Goal: Task Accomplishment & Management: Manage account settings

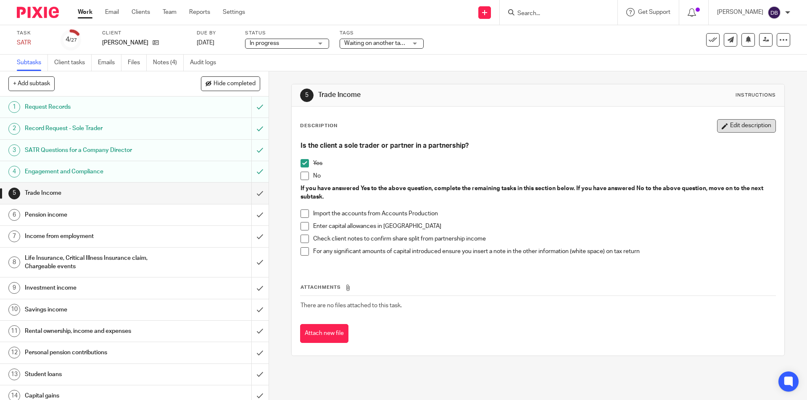
click at [733, 126] on button "Edit description" at bounding box center [746, 125] width 59 height 13
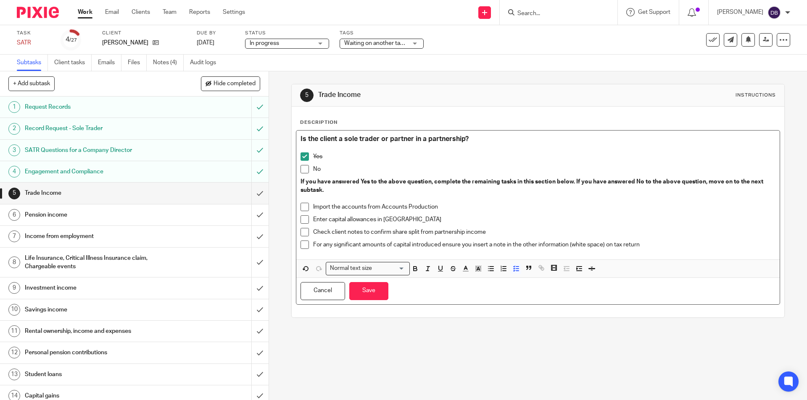
click at [446, 207] on p "Import the accounts from Accounts Production" at bounding box center [544, 207] width 462 height 8
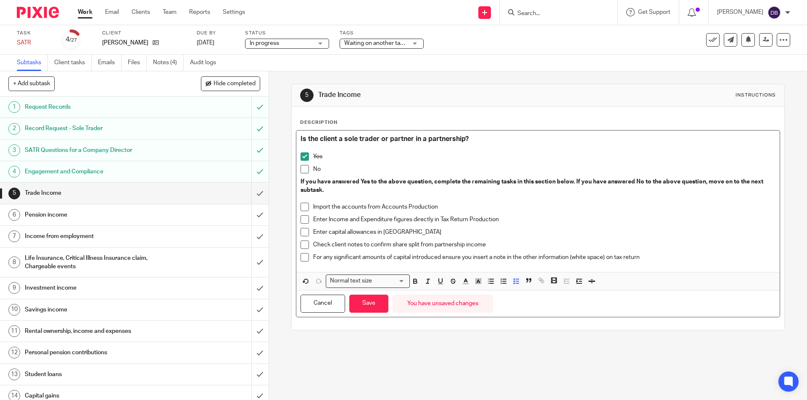
click at [302, 217] on span at bounding box center [304, 219] width 8 height 8
click at [301, 231] on span at bounding box center [304, 232] width 8 height 8
click at [302, 244] on span at bounding box center [304, 245] width 8 height 8
click at [368, 305] on button "Save" at bounding box center [368, 304] width 39 height 18
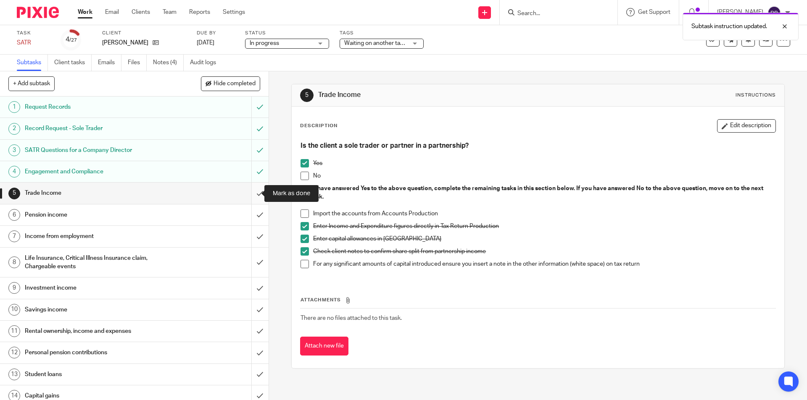
click at [249, 192] on input "submit" at bounding box center [134, 193] width 268 height 21
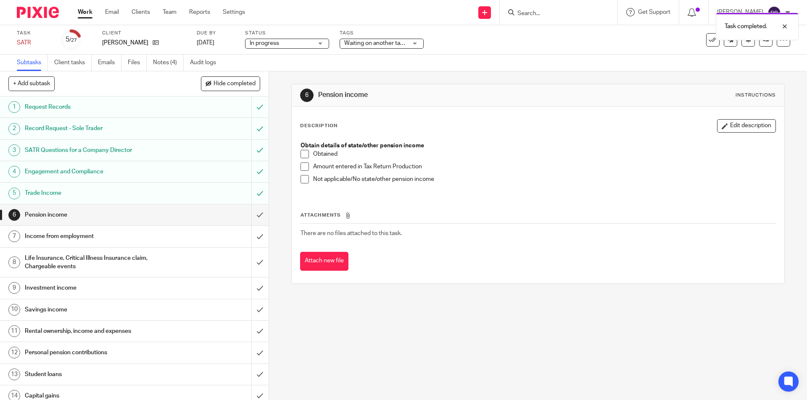
click at [303, 181] on span at bounding box center [304, 179] width 8 height 8
click at [249, 217] on input "submit" at bounding box center [134, 215] width 268 height 21
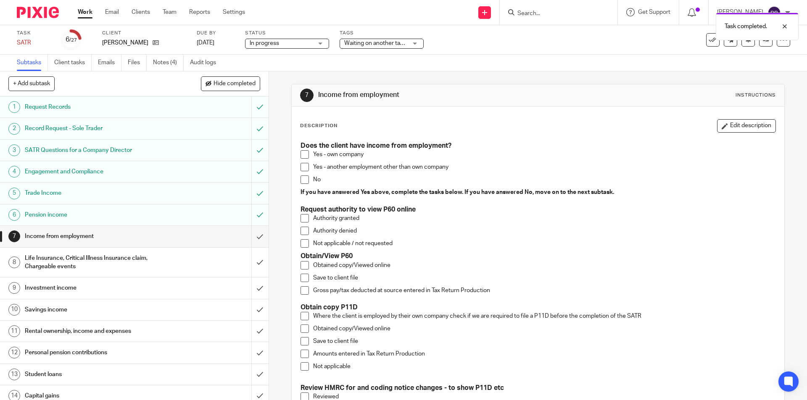
click at [302, 168] on span at bounding box center [304, 167] width 8 height 8
click at [747, 128] on button "Edit description" at bounding box center [746, 125] width 59 height 13
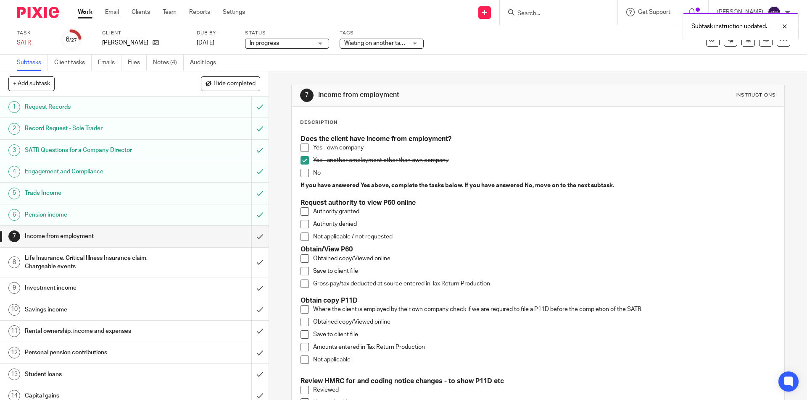
click at [423, 201] on h3 "Request authority to view P60 online" at bounding box center [537, 203] width 474 height 9
click at [359, 249] on h3 "Obtain/View P60" at bounding box center [537, 249] width 474 height 9
click at [306, 258] on span at bounding box center [304, 259] width 8 height 8
click at [303, 270] on span at bounding box center [304, 271] width 8 height 8
click at [305, 284] on span at bounding box center [304, 284] width 8 height 8
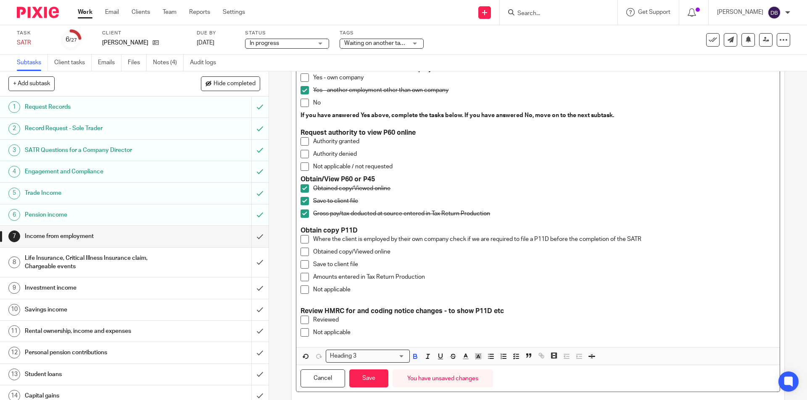
scroll to position [88, 0]
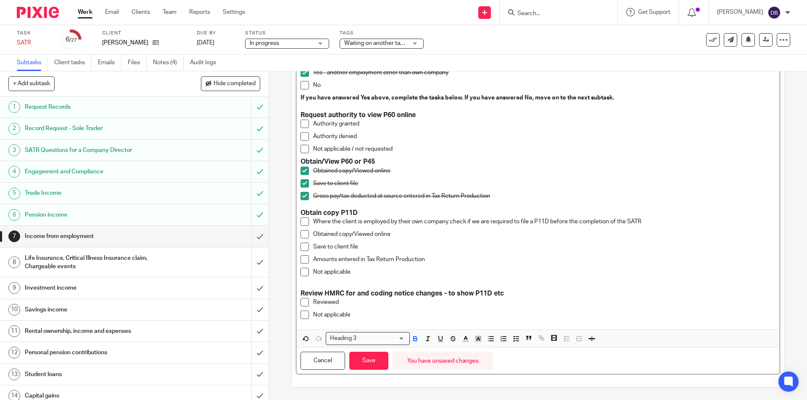
click at [302, 273] on span at bounding box center [304, 272] width 8 height 8
click at [302, 315] on span at bounding box center [304, 315] width 8 height 8
click at [373, 364] on button "Save" at bounding box center [368, 361] width 39 height 18
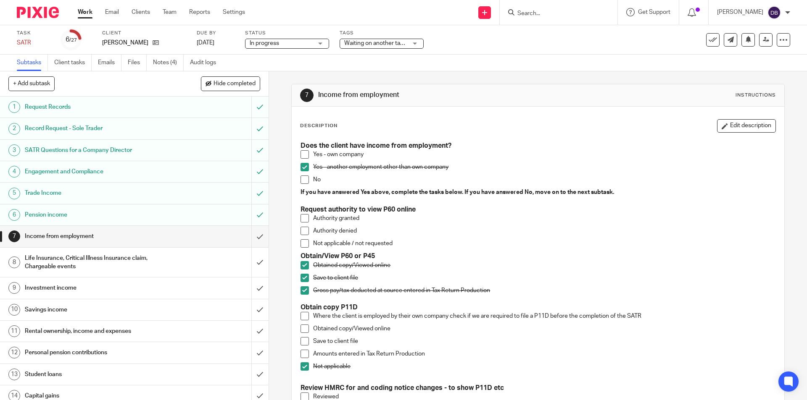
scroll to position [42, 0]
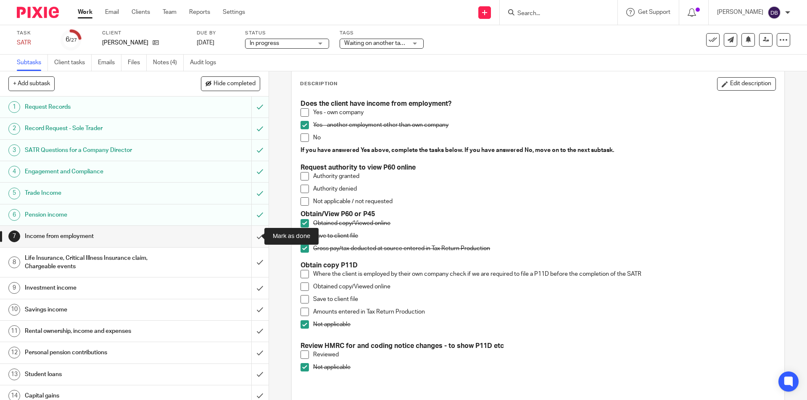
click at [254, 234] on input "submit" at bounding box center [134, 236] width 268 height 21
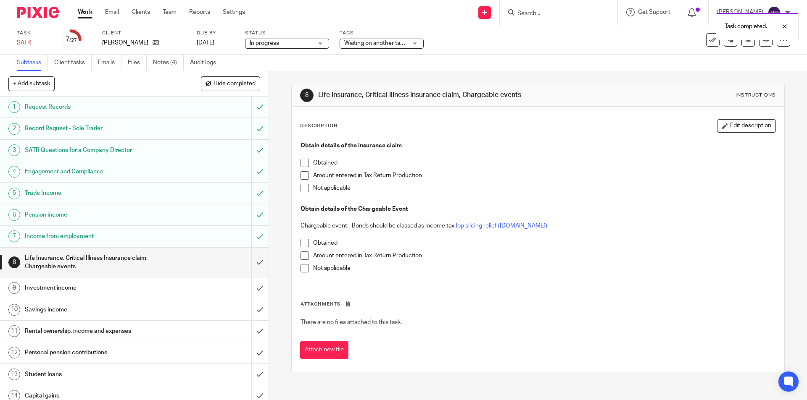
click at [303, 188] on span at bounding box center [304, 188] width 8 height 8
click at [302, 268] on span at bounding box center [304, 268] width 8 height 8
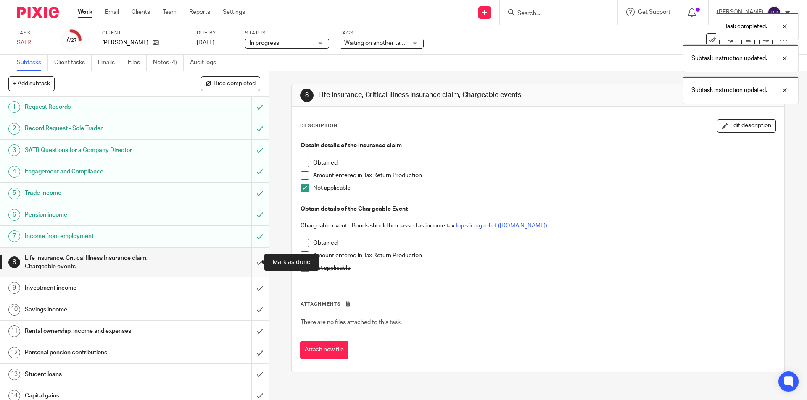
click at [248, 265] on input "submit" at bounding box center [134, 263] width 268 height 30
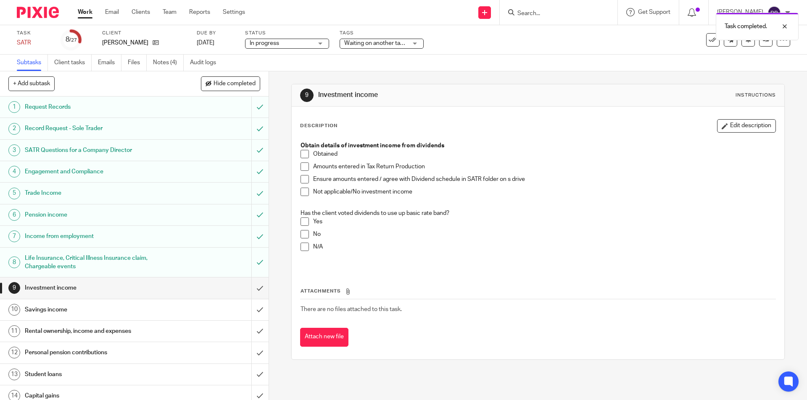
click at [303, 192] on span at bounding box center [304, 192] width 8 height 8
click at [302, 248] on span at bounding box center [304, 247] width 8 height 8
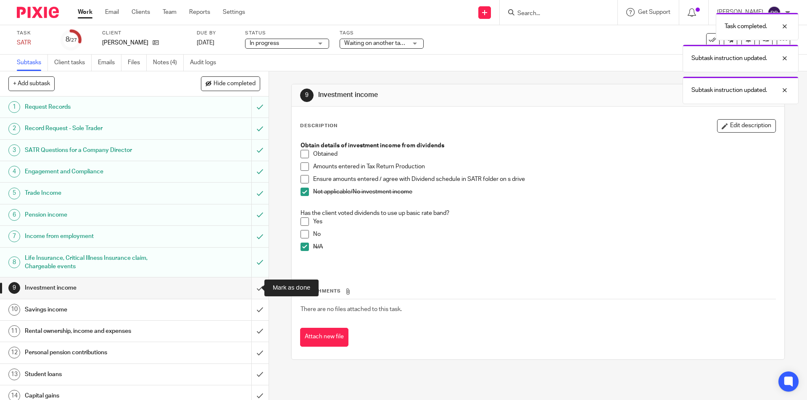
click at [252, 286] on input "submit" at bounding box center [134, 288] width 268 height 21
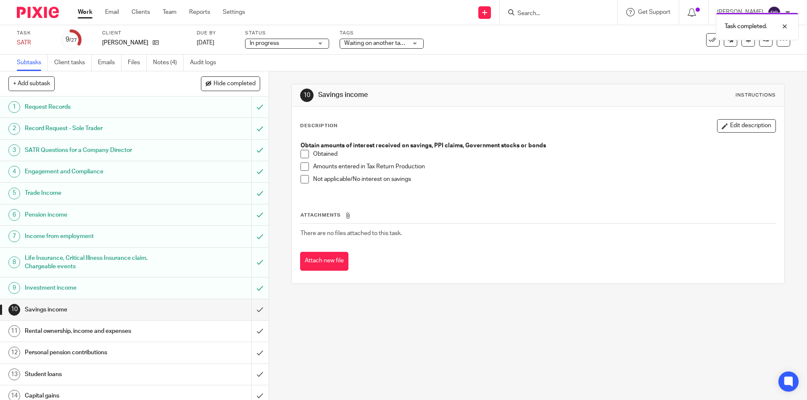
click at [302, 179] on span at bounding box center [304, 179] width 8 height 8
click at [252, 310] on input "submit" at bounding box center [134, 310] width 268 height 21
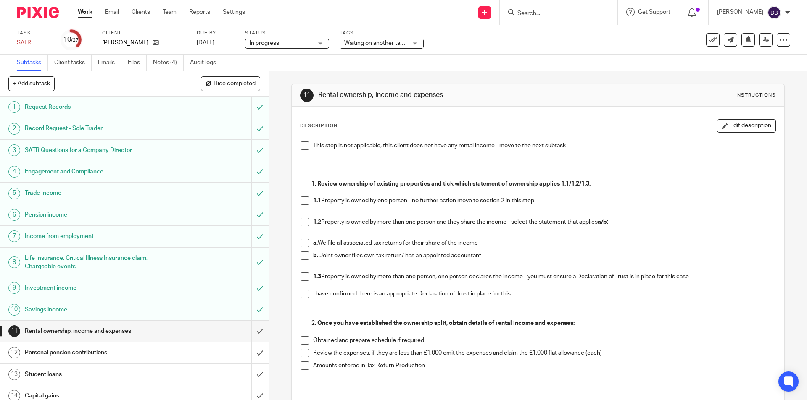
click at [302, 222] on span at bounding box center [304, 222] width 8 height 8
click at [301, 244] on span at bounding box center [304, 243] width 8 height 8
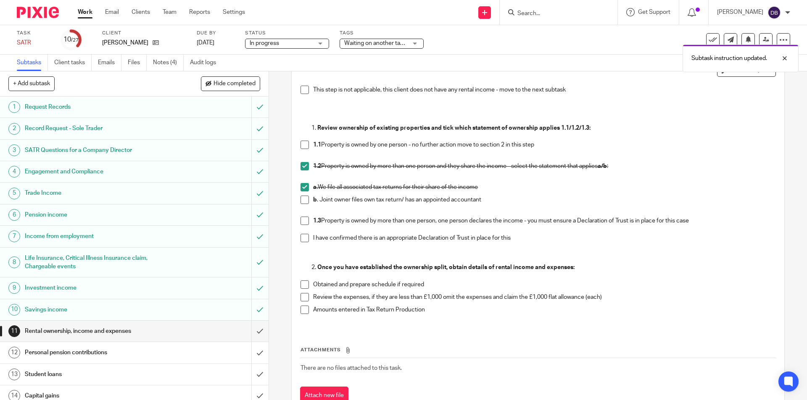
scroll to position [70, 0]
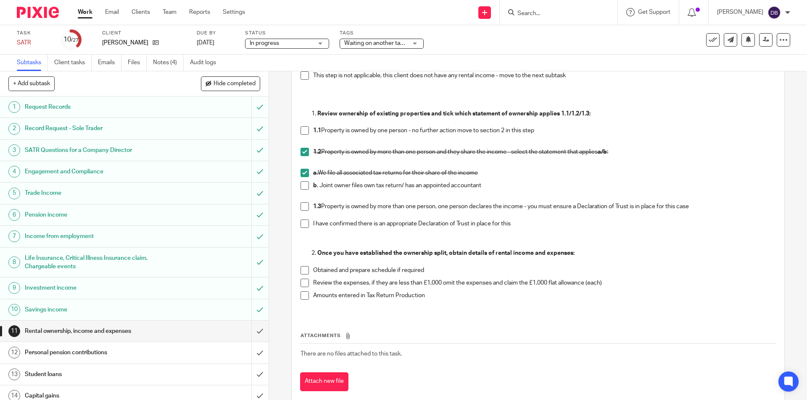
click at [304, 270] on span at bounding box center [304, 270] width 8 height 8
click at [302, 286] on span at bounding box center [304, 283] width 8 height 8
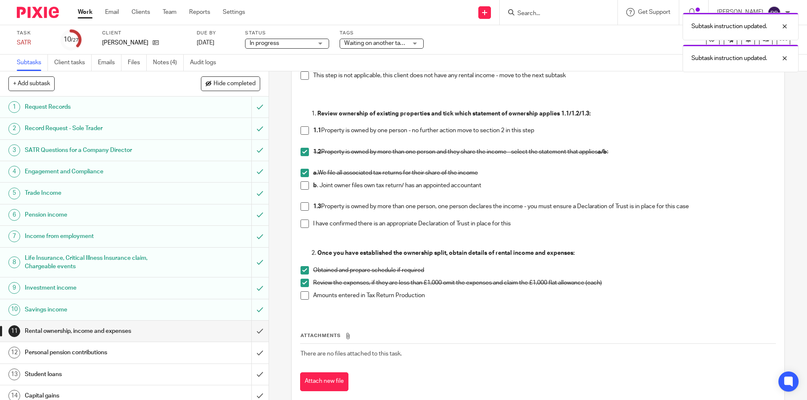
click at [303, 297] on span at bounding box center [304, 296] width 8 height 8
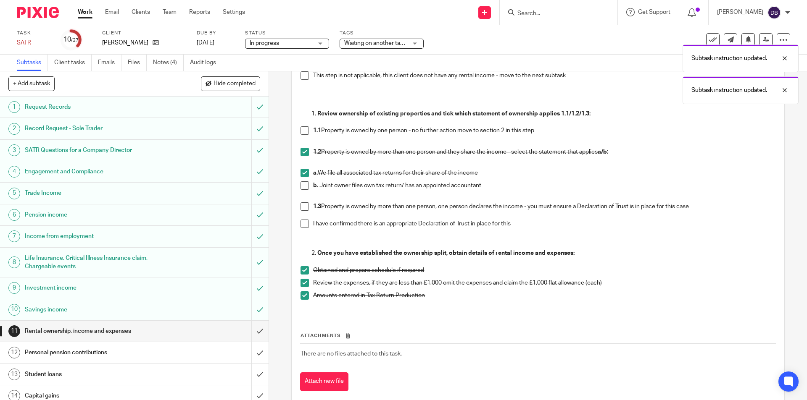
click at [306, 283] on span at bounding box center [304, 283] width 8 height 8
click at [196, 353] on div "Personal pension contributions" at bounding box center [134, 353] width 218 height 13
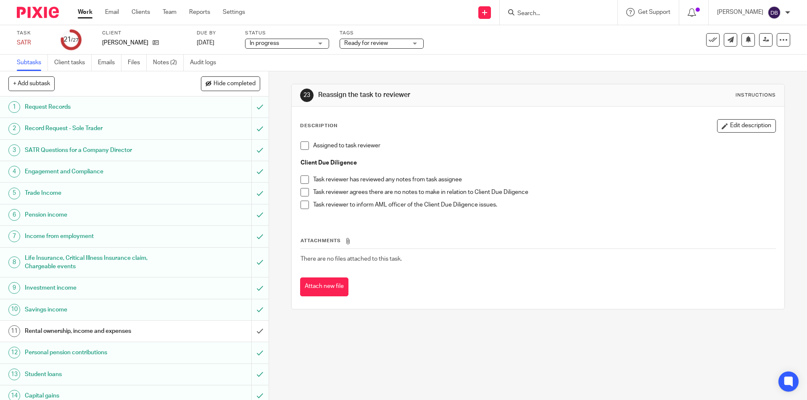
click at [181, 331] on div "Rental ownership, income and expenses" at bounding box center [134, 331] width 218 height 13
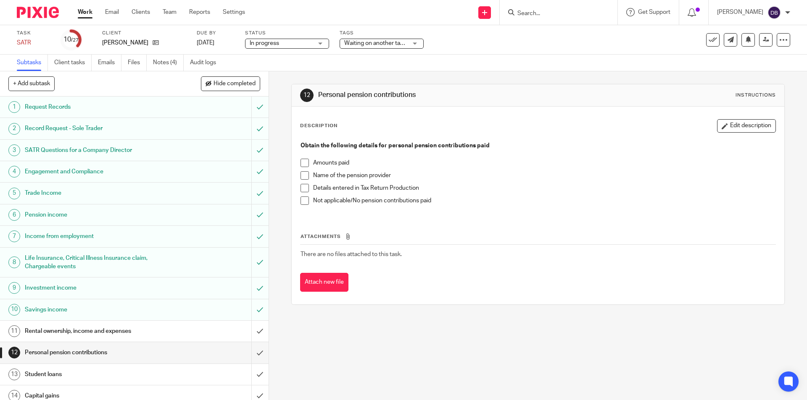
click at [302, 200] on span at bounding box center [304, 201] width 8 height 8
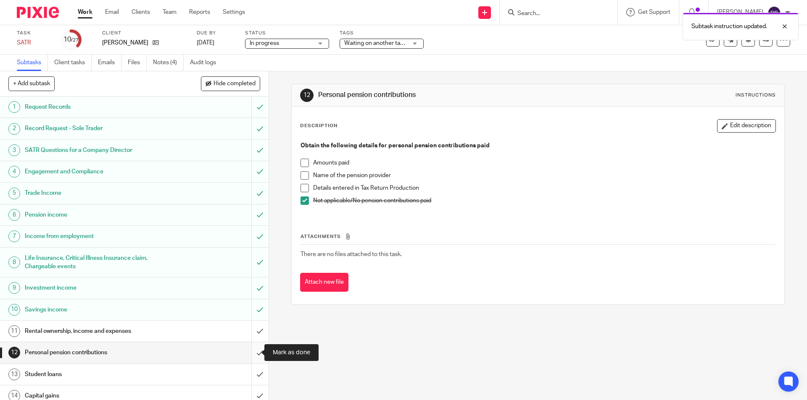
click at [252, 350] on input "submit" at bounding box center [134, 352] width 268 height 21
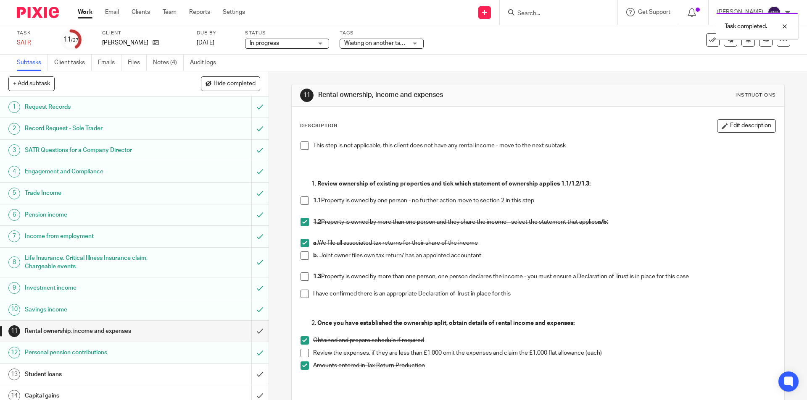
click at [184, 378] on div "Student loans" at bounding box center [134, 374] width 218 height 13
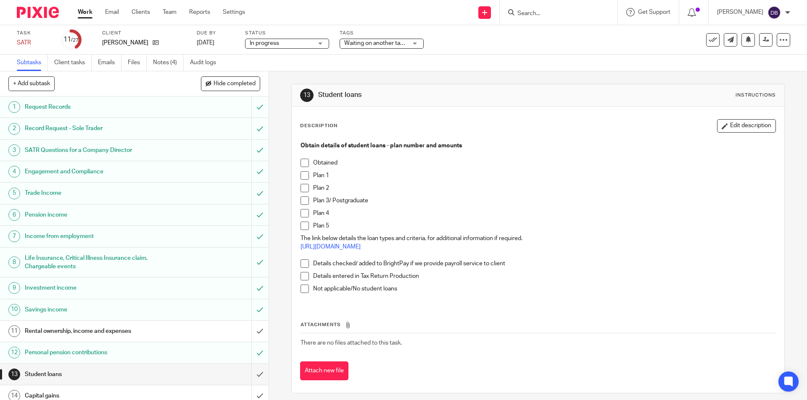
click at [302, 286] on span at bounding box center [304, 289] width 8 height 8
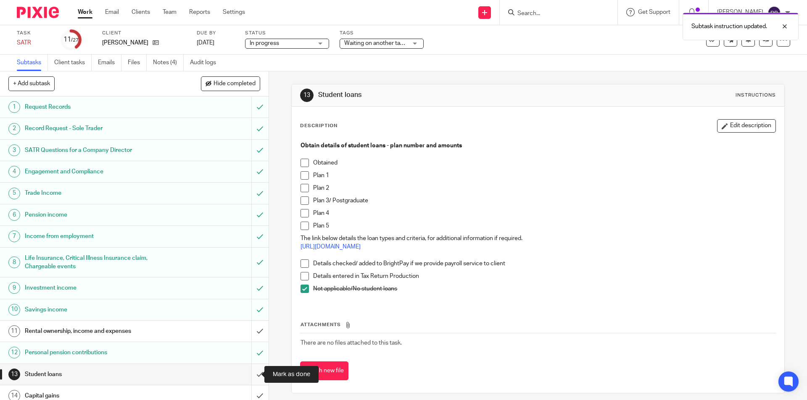
click at [249, 375] on input "submit" at bounding box center [134, 374] width 268 height 21
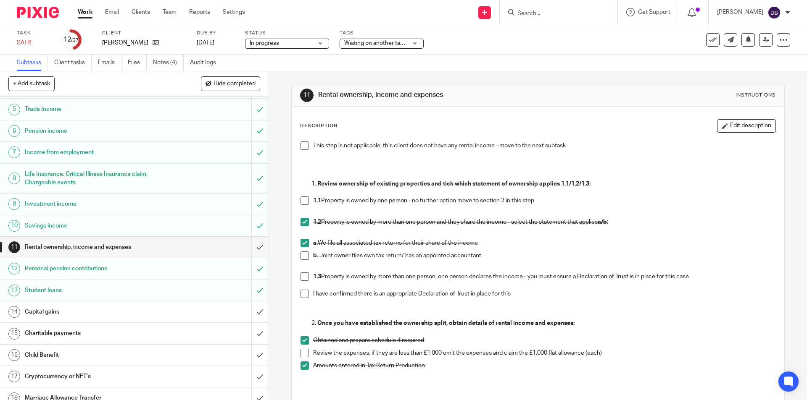
scroll to position [140, 0]
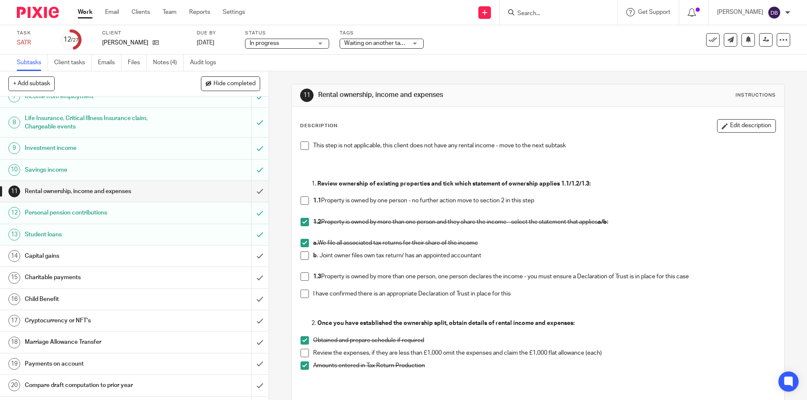
click at [207, 258] on div "Capital gains" at bounding box center [134, 256] width 218 height 13
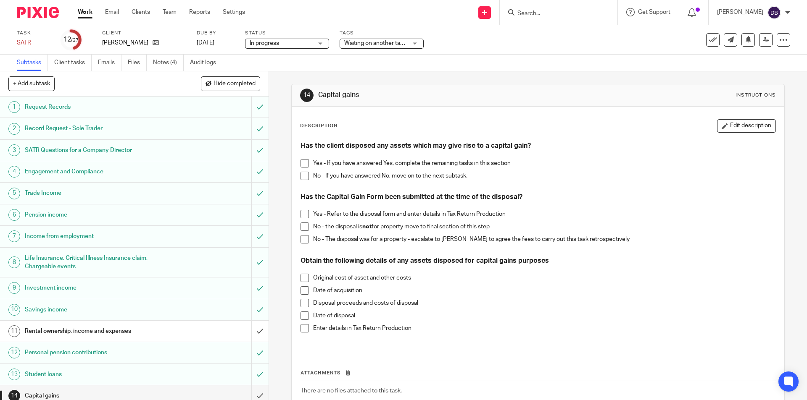
click at [302, 173] on span at bounding box center [304, 176] width 8 height 8
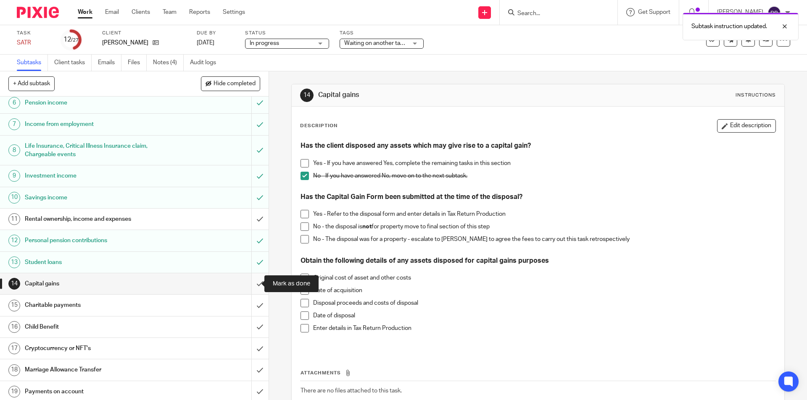
click at [251, 284] on input "submit" at bounding box center [134, 283] width 268 height 21
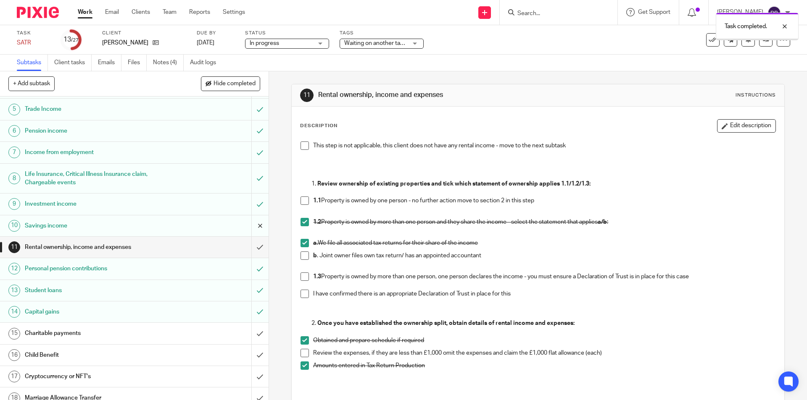
scroll to position [98, 0]
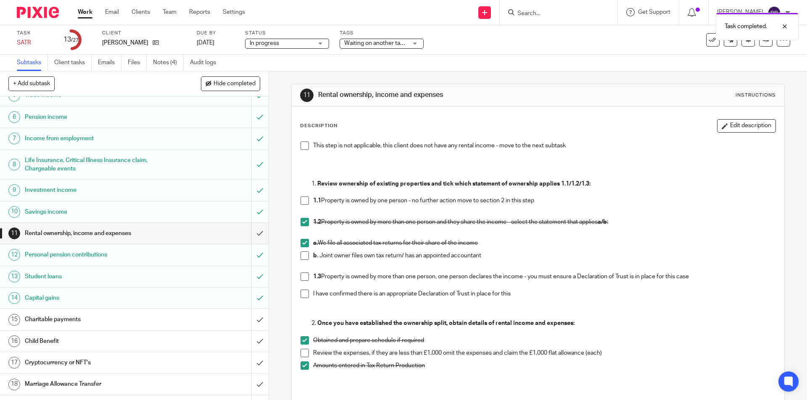
click at [213, 321] on div "Charitable payments" at bounding box center [134, 319] width 218 height 13
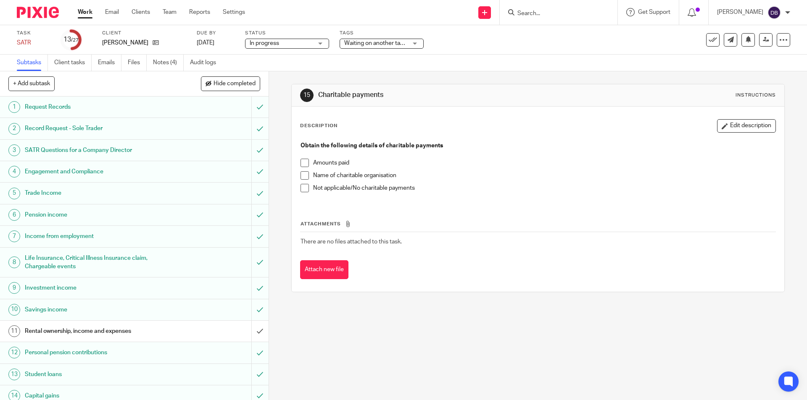
click at [302, 186] on span at bounding box center [304, 188] width 8 height 8
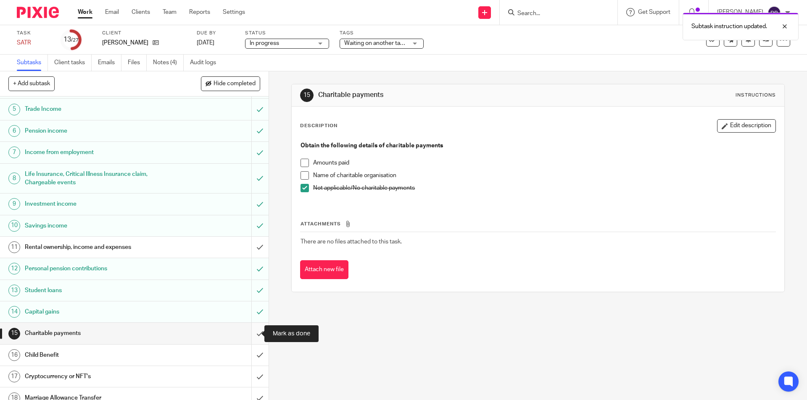
click at [255, 333] on input "submit" at bounding box center [134, 333] width 268 height 21
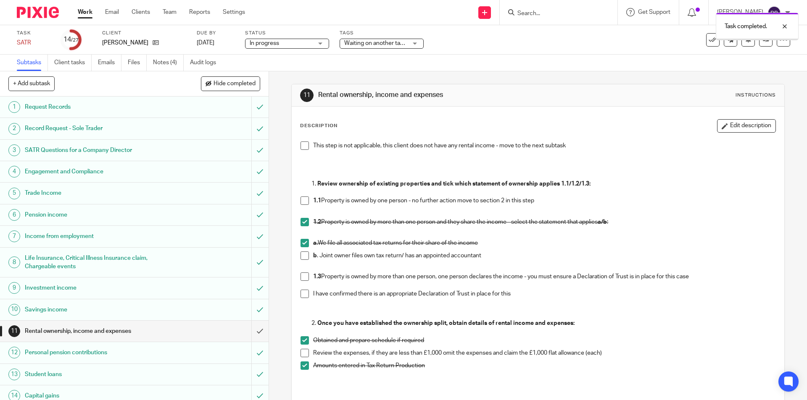
scroll to position [84, 0]
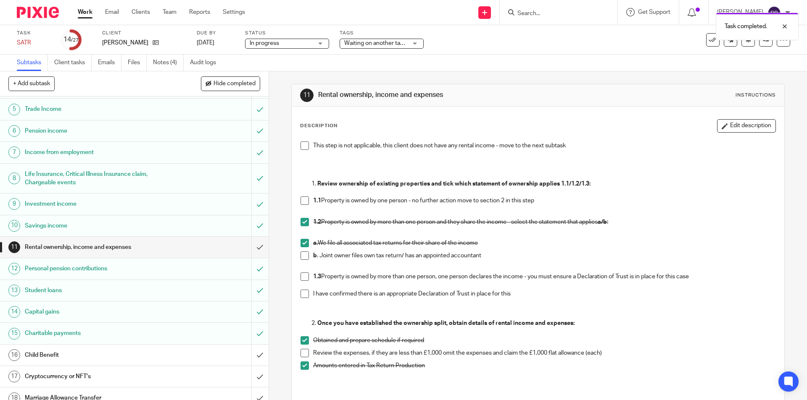
click at [224, 356] on div "Child Benefit" at bounding box center [134, 355] width 218 height 13
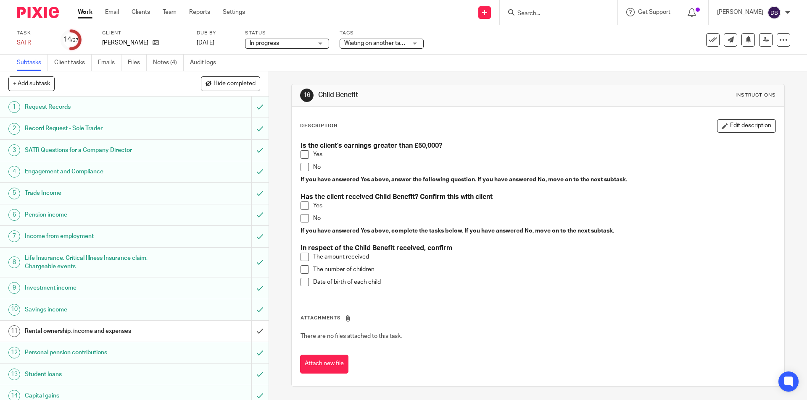
click at [303, 166] on span at bounding box center [304, 167] width 8 height 8
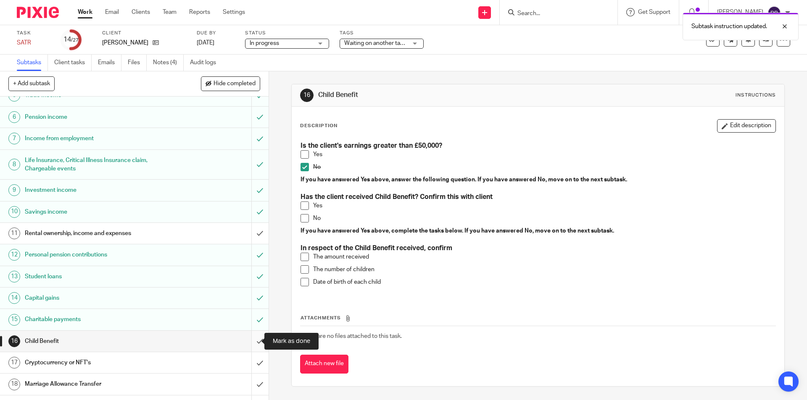
click at [251, 341] on input "submit" at bounding box center [134, 341] width 268 height 21
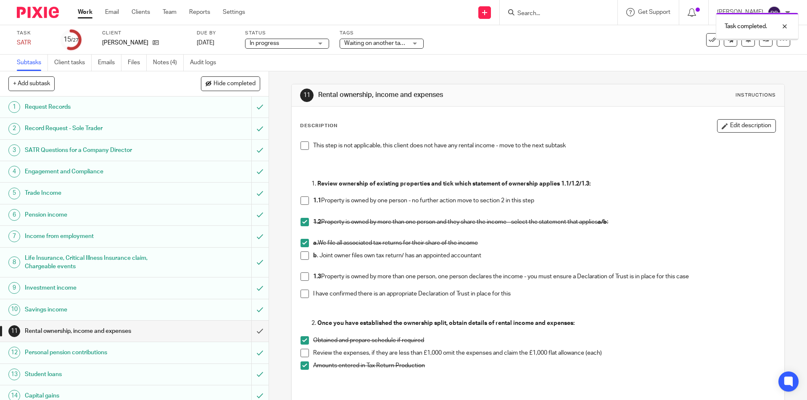
scroll to position [98, 0]
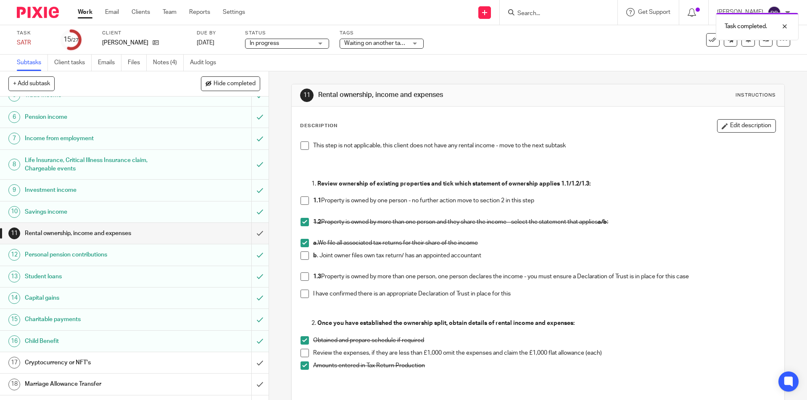
click at [209, 360] on div "Cryptocurrency or NFT's" at bounding box center [134, 363] width 218 height 13
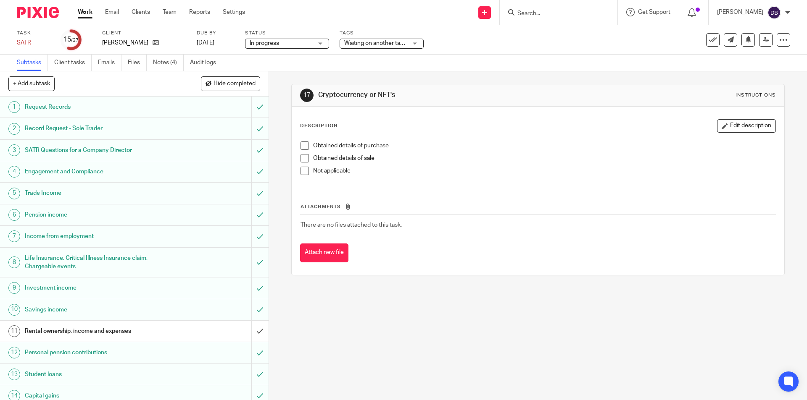
click at [304, 169] on span at bounding box center [304, 171] width 8 height 8
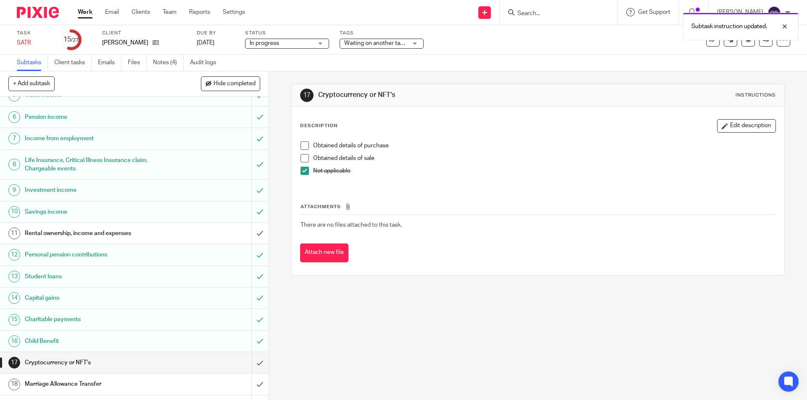
scroll to position [112, 0]
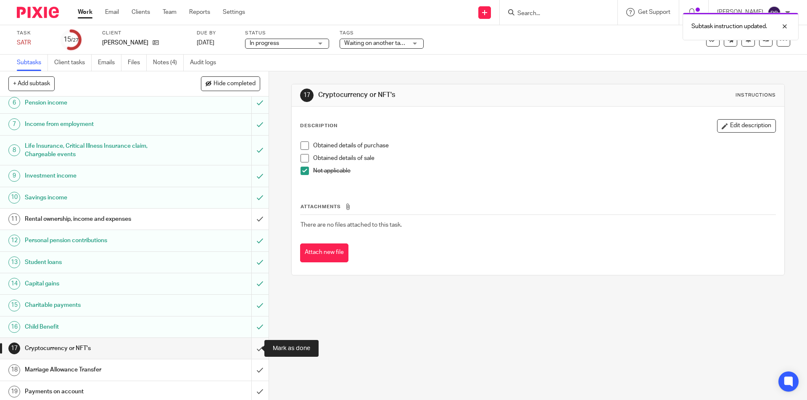
click at [252, 349] on input "submit" at bounding box center [134, 348] width 268 height 21
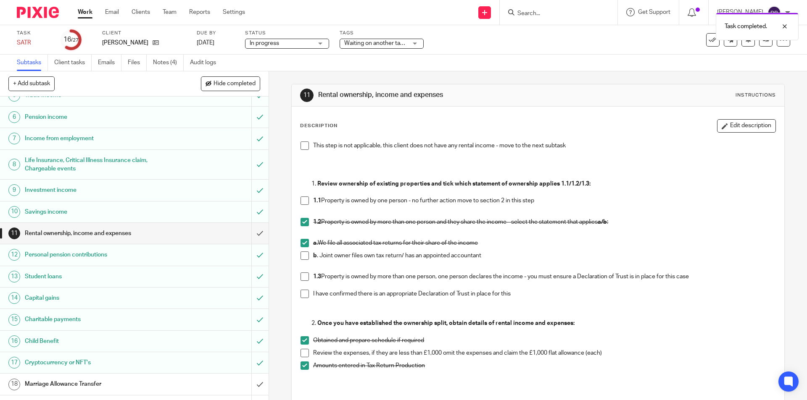
scroll to position [168, 0]
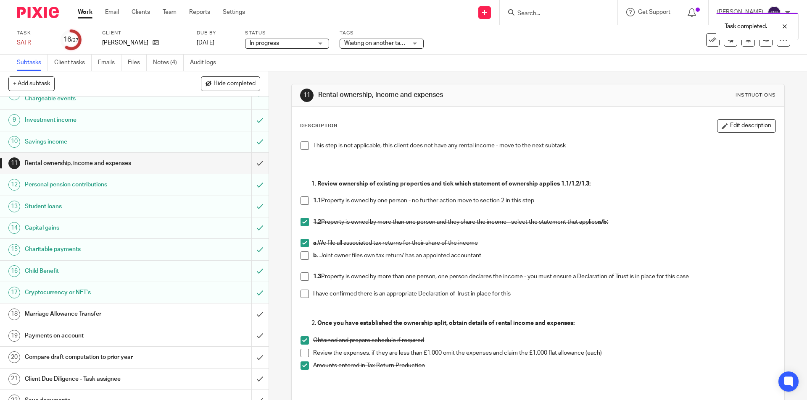
click at [198, 318] on div "Marriage Allowance Transfer" at bounding box center [134, 314] width 218 height 13
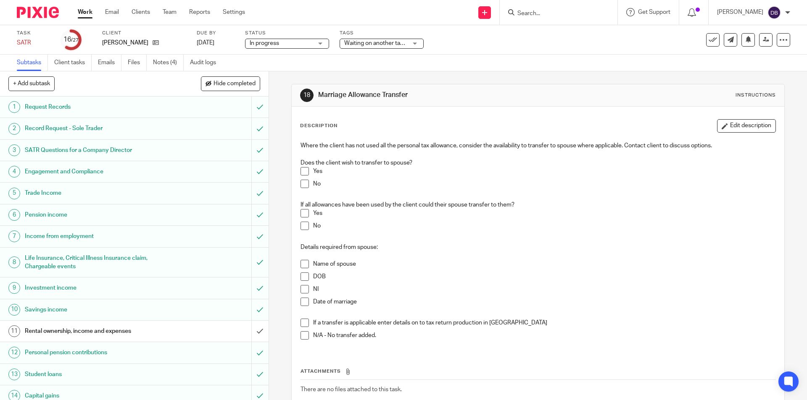
click at [301, 184] on span at bounding box center [304, 184] width 8 height 8
click at [302, 228] on span at bounding box center [304, 226] width 8 height 8
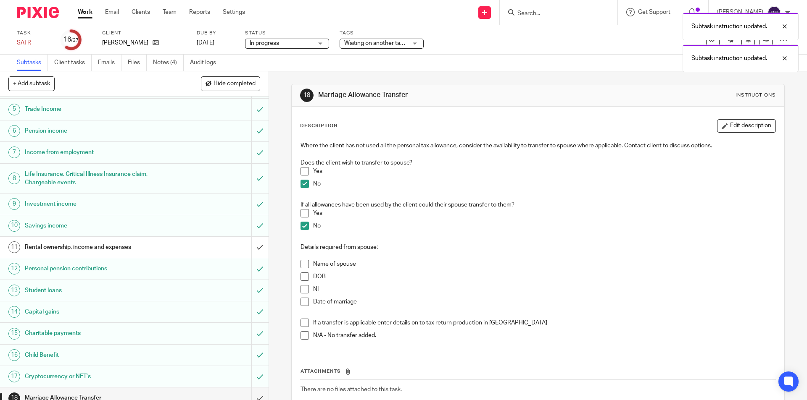
scroll to position [98, 0]
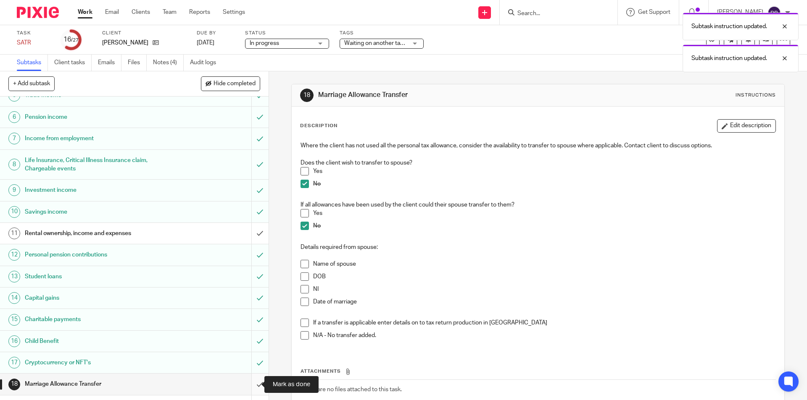
click at [249, 384] on input "submit" at bounding box center [134, 384] width 268 height 21
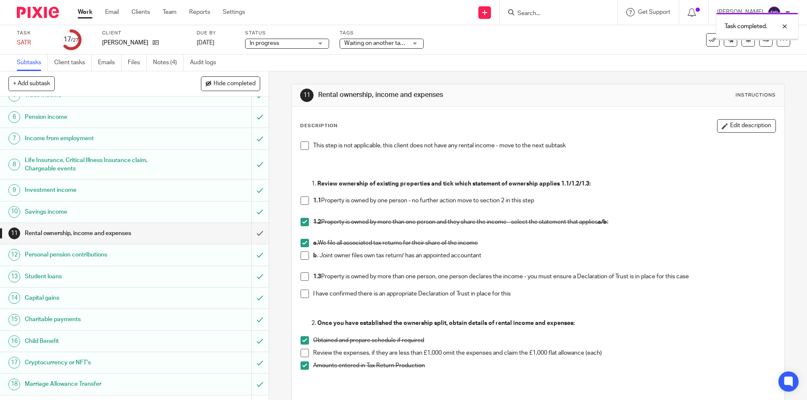
scroll to position [182, 0]
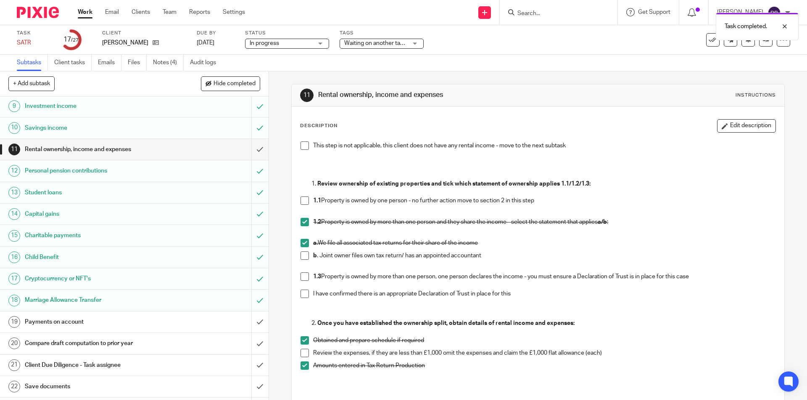
click at [192, 318] on div "Payments on account" at bounding box center [134, 322] width 218 height 13
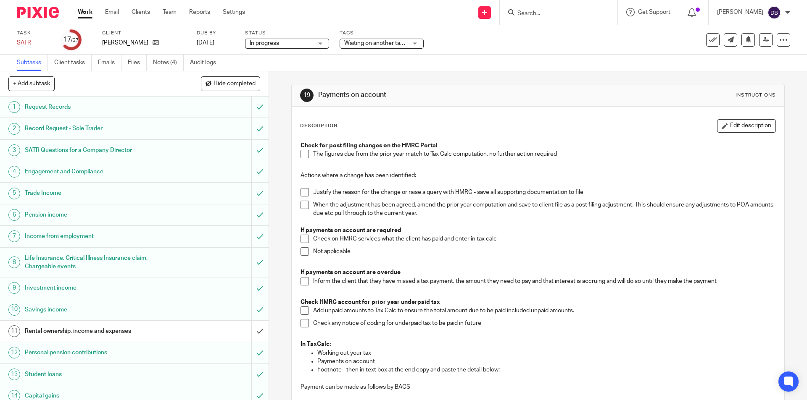
click at [302, 152] on span at bounding box center [304, 154] width 8 height 8
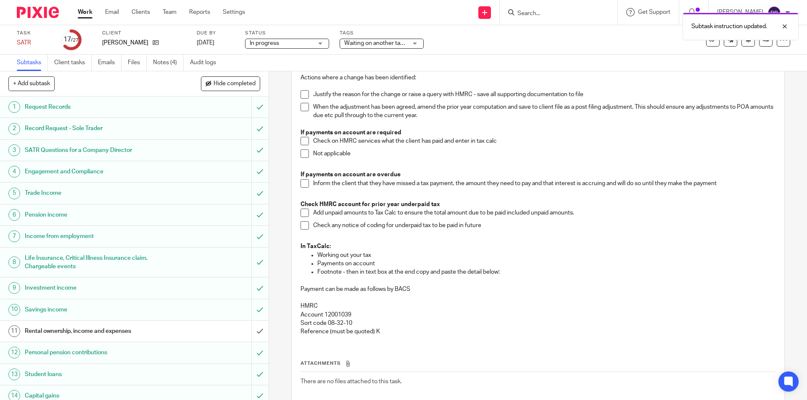
scroll to position [84, 0]
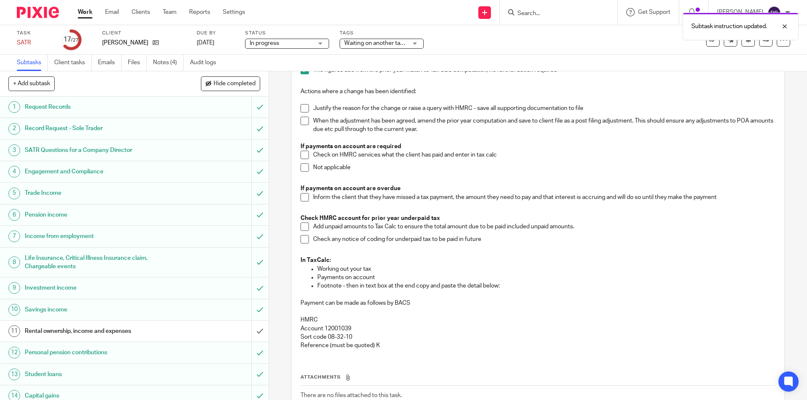
click at [302, 167] on span at bounding box center [304, 167] width 8 height 8
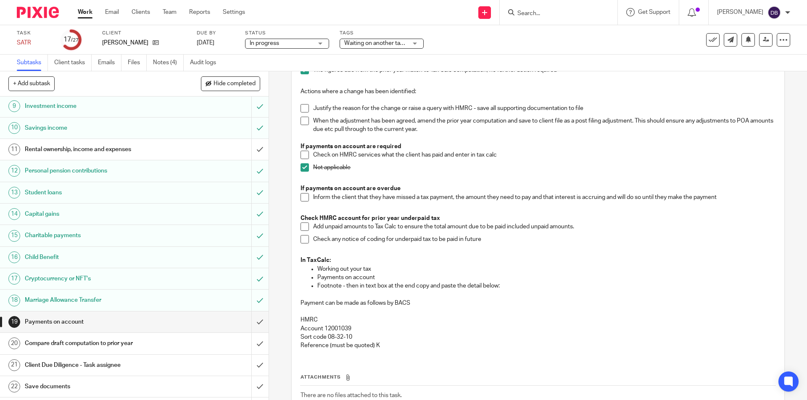
scroll to position [196, 0]
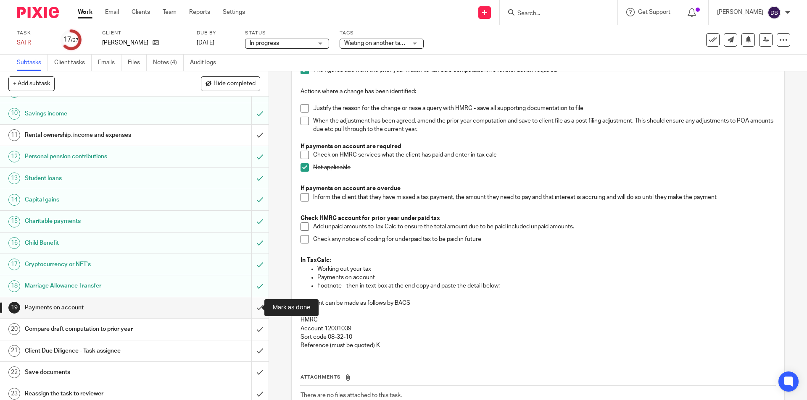
click at [251, 305] on input "submit" at bounding box center [134, 307] width 268 height 21
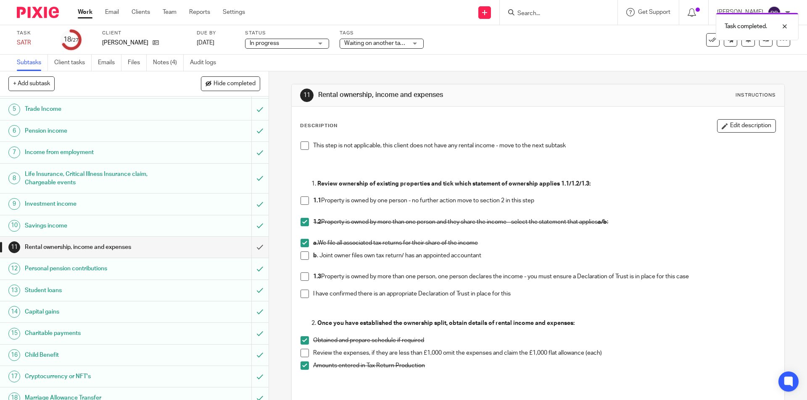
scroll to position [168, 0]
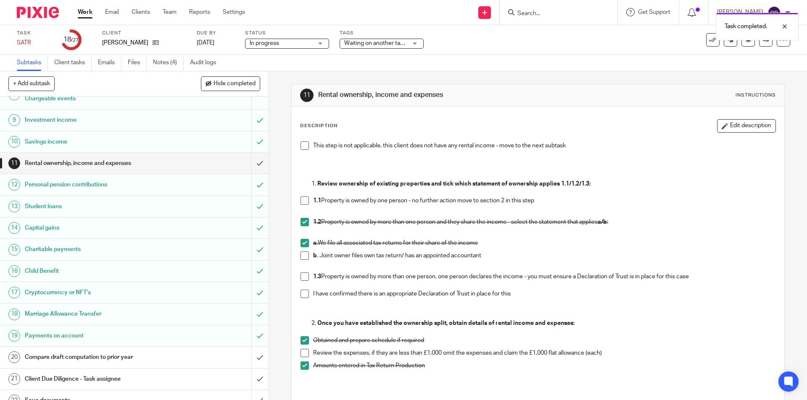
click at [212, 357] on div "Compare draft computation to prior year" at bounding box center [134, 357] width 218 height 13
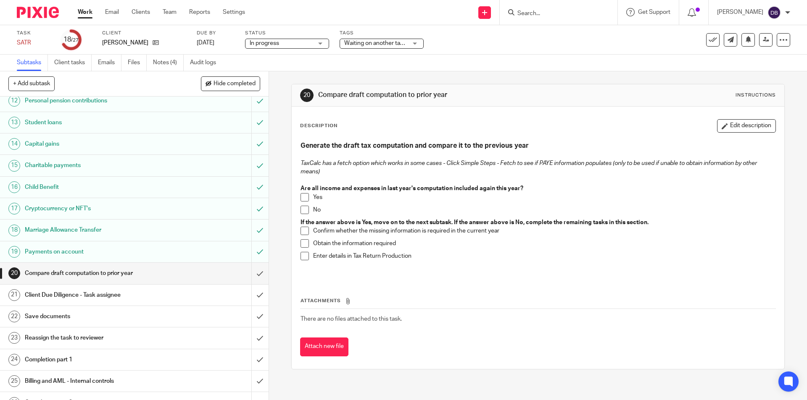
scroll to position [287, 0]
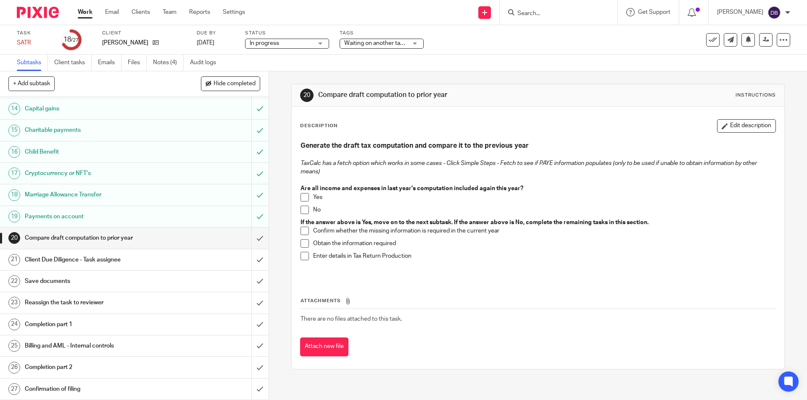
click div "Compare draft computation to prior year"
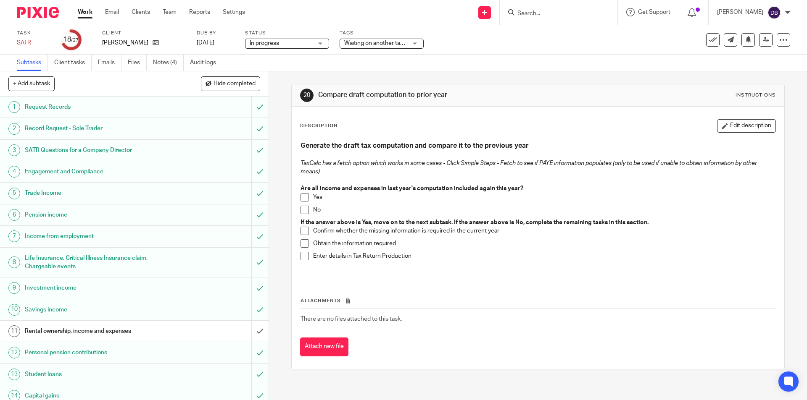
click at [302, 197] on span at bounding box center [304, 197] width 8 height 8
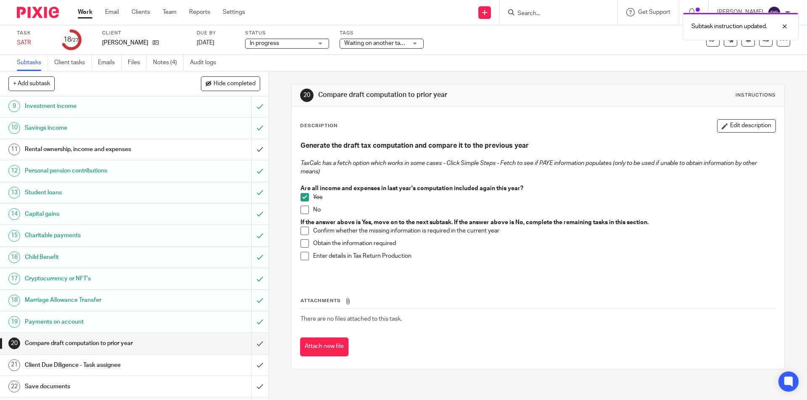
scroll to position [238, 0]
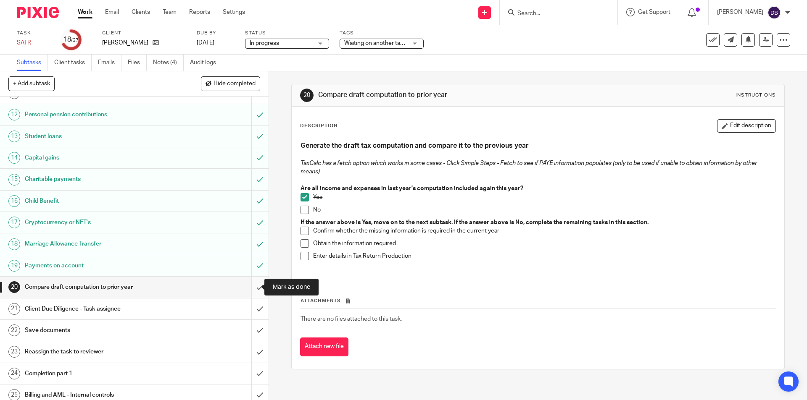
click at [252, 287] on input "submit" at bounding box center [134, 287] width 268 height 21
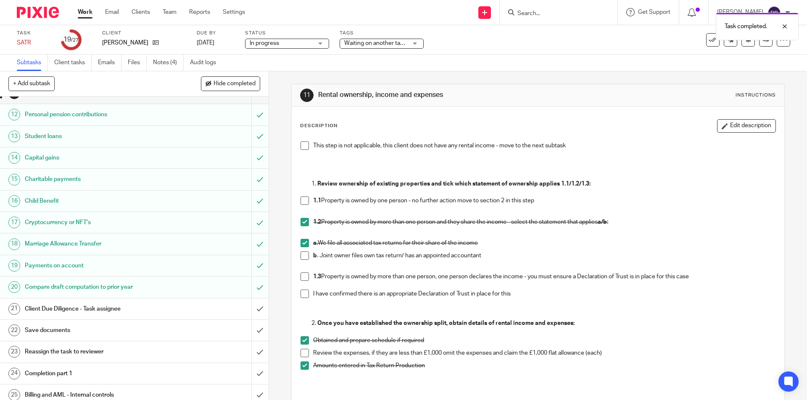
scroll to position [287, 0]
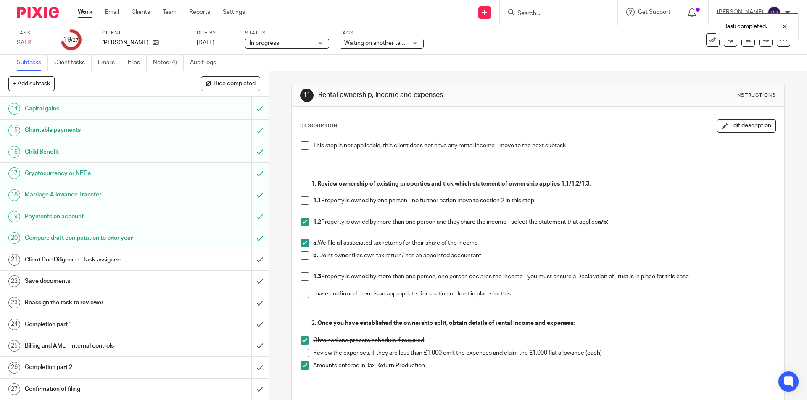
click at [213, 260] on div "Client Due Diligence - Task assignee" at bounding box center [134, 260] width 218 height 13
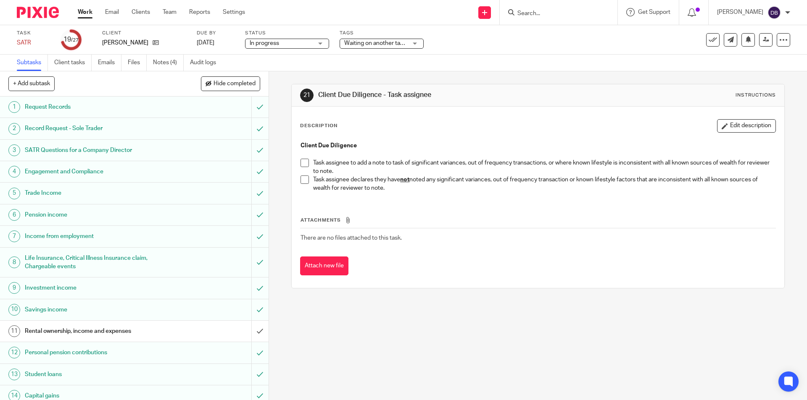
click at [300, 181] on span at bounding box center [304, 180] width 8 height 8
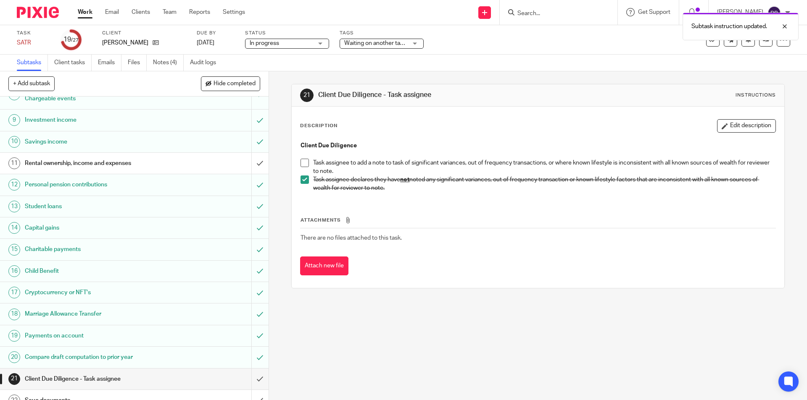
scroll to position [252, 0]
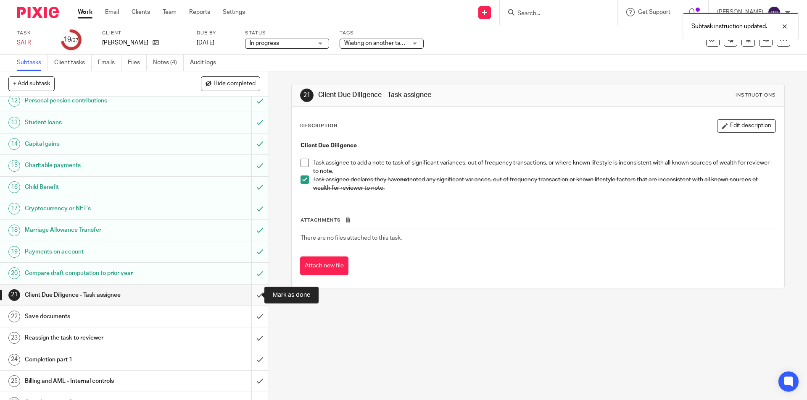
click at [252, 297] on input "submit" at bounding box center [134, 295] width 268 height 21
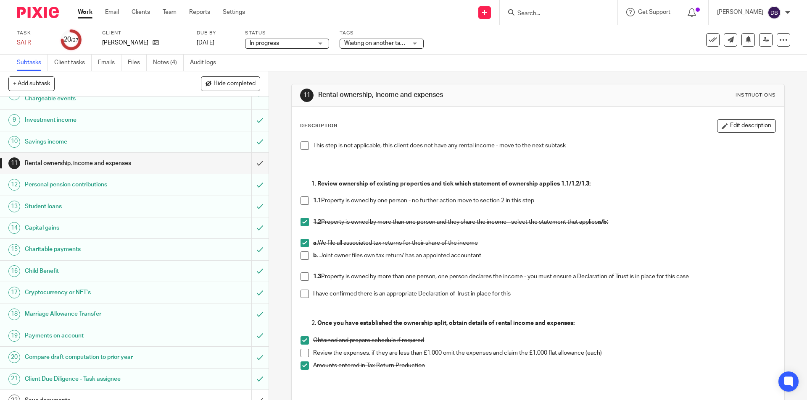
scroll to position [287, 0]
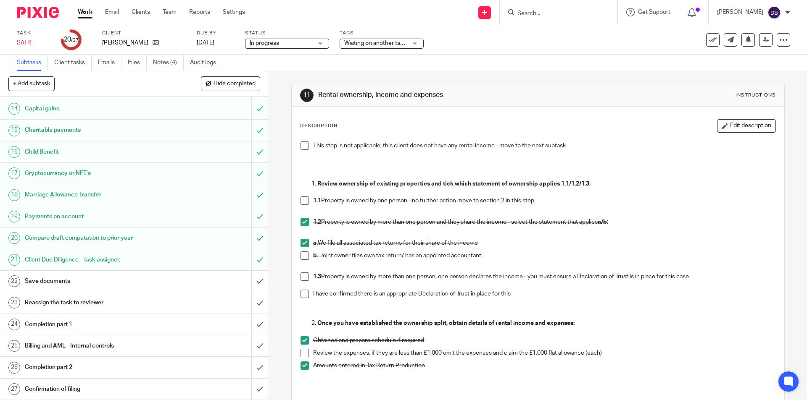
click at [208, 278] on div "Save documents" at bounding box center [134, 281] width 218 height 13
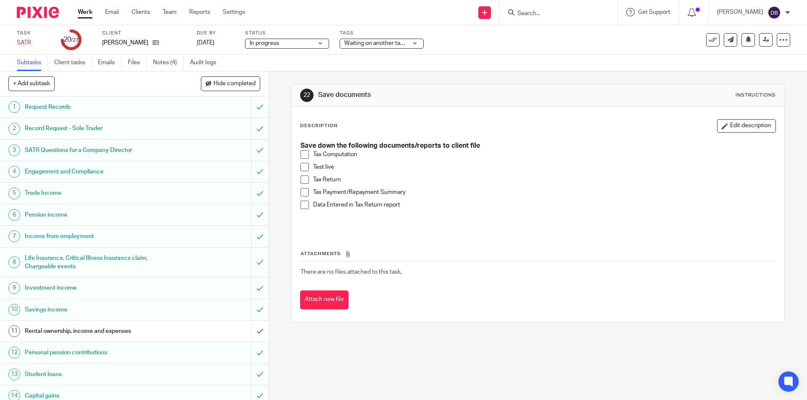
click at [303, 154] on span at bounding box center [304, 154] width 8 height 8
click at [303, 165] on span at bounding box center [304, 167] width 8 height 8
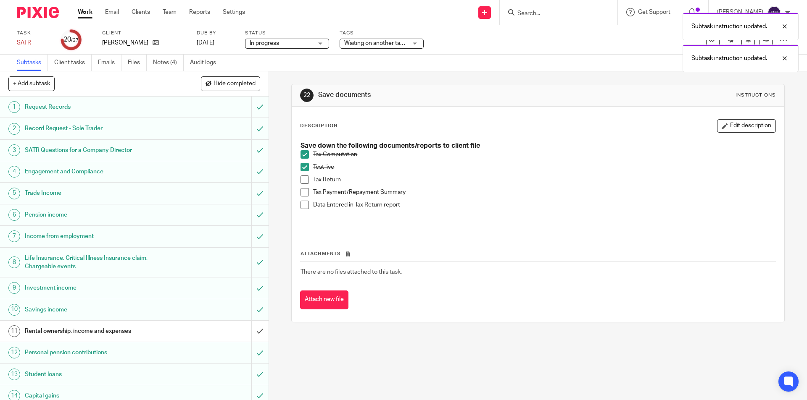
click at [302, 179] on span at bounding box center [304, 180] width 8 height 8
click at [302, 192] on span at bounding box center [304, 192] width 8 height 8
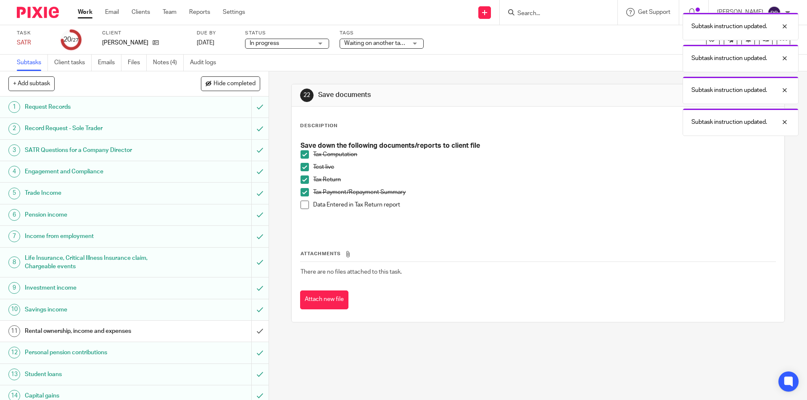
click at [302, 205] on span at bounding box center [304, 205] width 8 height 8
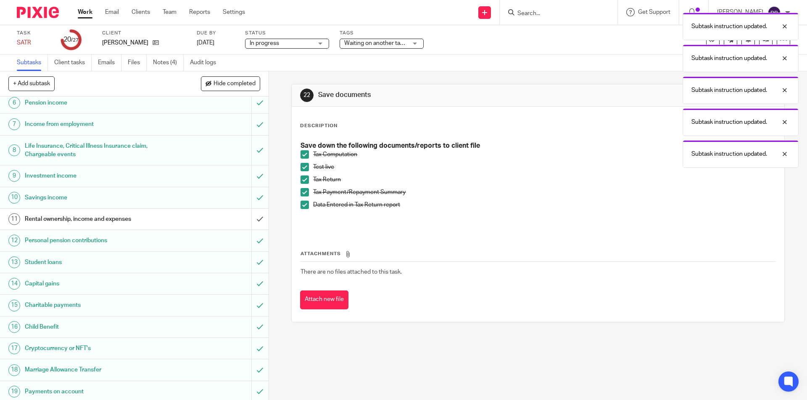
scroll to position [196, 0]
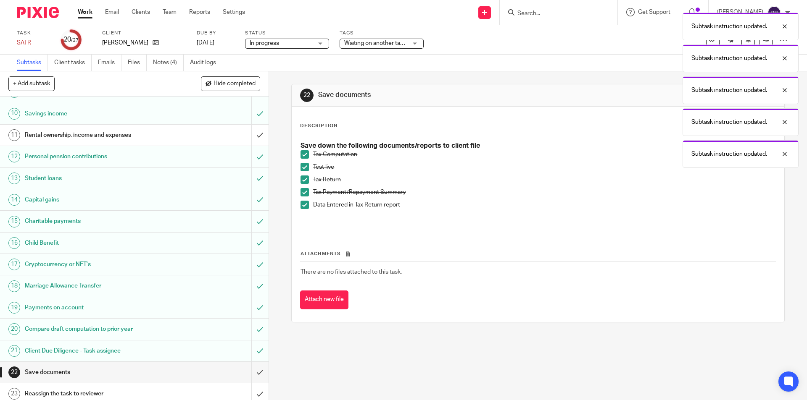
click at [390, 46] on span "Waiting on another task to be completed + 1" at bounding box center [402, 43] width 116 height 6
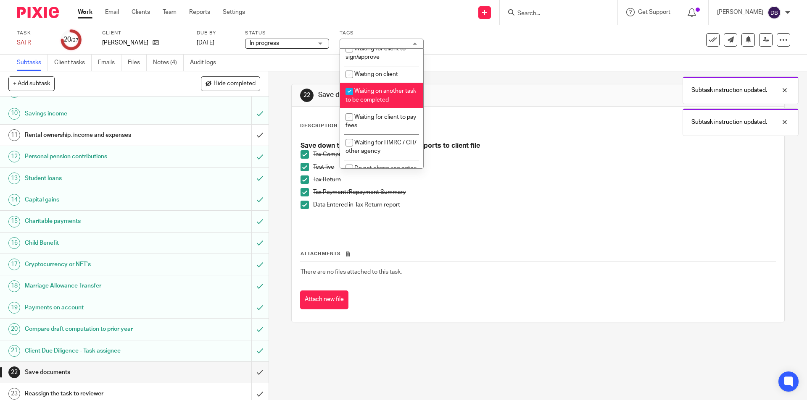
click at [375, 89] on span "Waiting on another task to be completed" at bounding box center [380, 95] width 71 height 15
checkbox input "false"
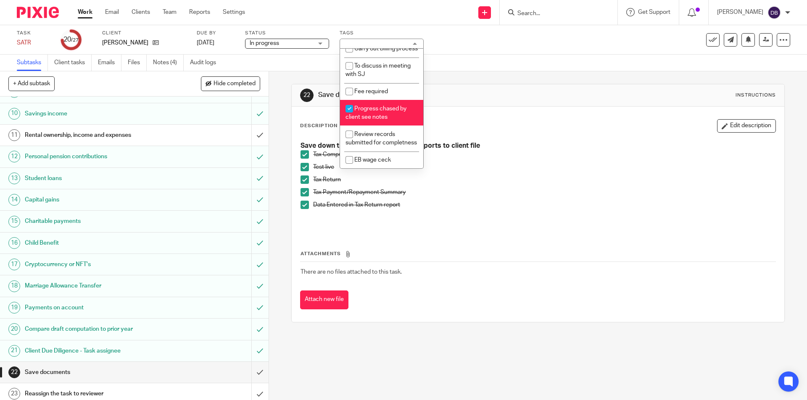
scroll to position [401, 0]
click at [370, 108] on span "Progress chased by client see notes" at bounding box center [375, 113] width 61 height 15
checkbox input "false"
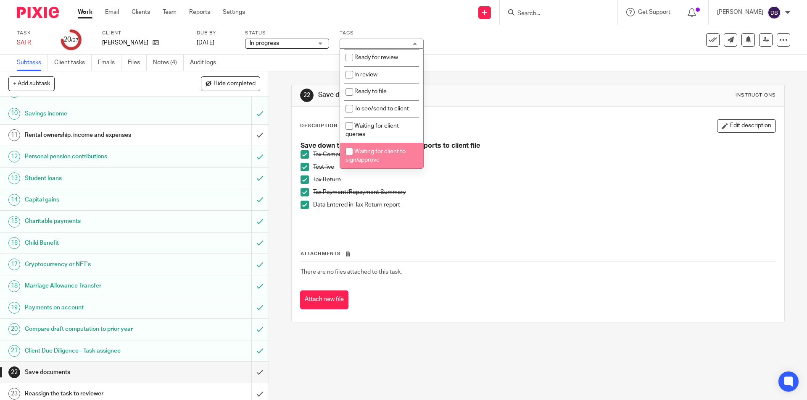
scroll to position [79, 0]
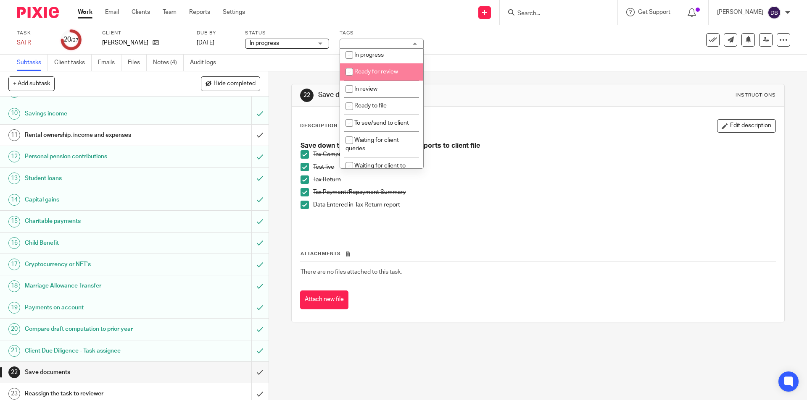
click at [369, 68] on li "Ready for review" at bounding box center [381, 71] width 83 height 17
checkbox input "true"
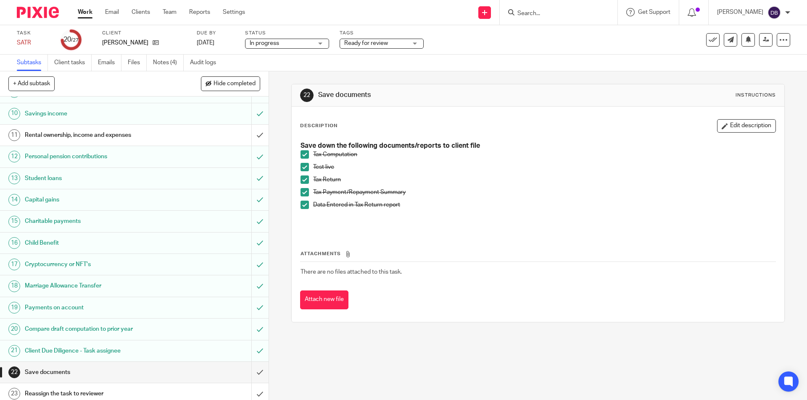
click at [278, 163] on div "22 Save documents Instructions Description Edit description Save down the follo…" at bounding box center [538, 235] width 538 height 329
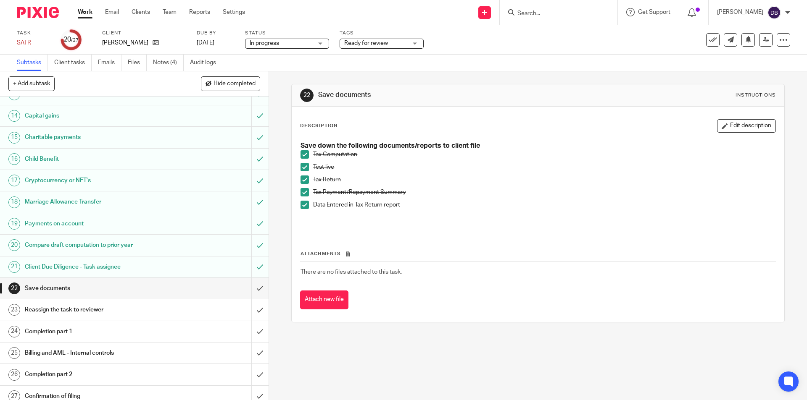
scroll to position [287, 0]
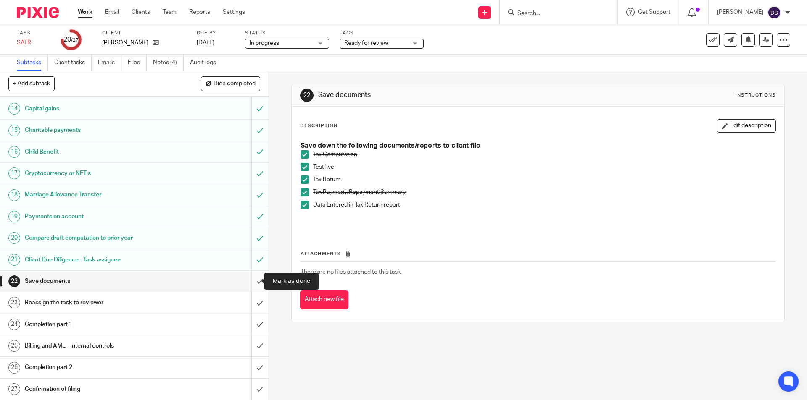
click at [250, 279] on input "submit" at bounding box center [134, 281] width 268 height 21
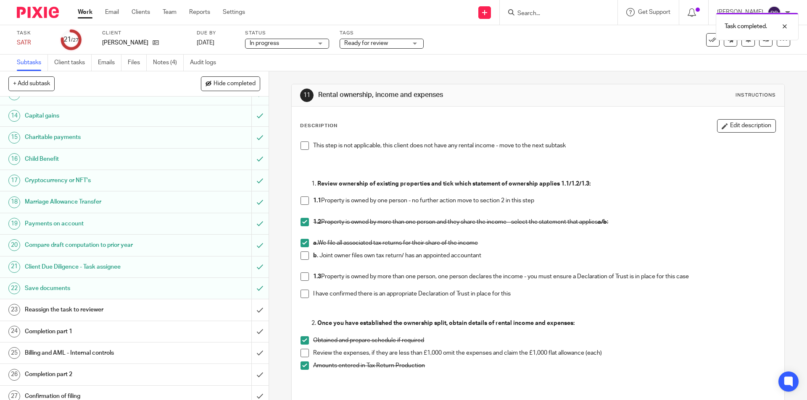
scroll to position [287, 0]
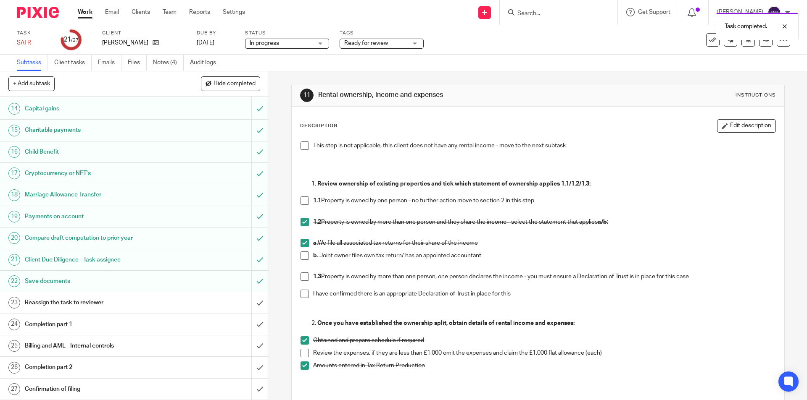
click at [181, 310] on link "23 Reassign the task to reviewer" at bounding box center [125, 302] width 251 height 21
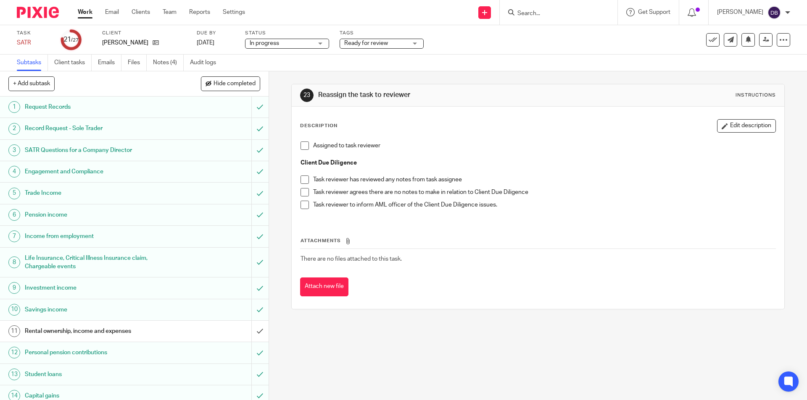
click at [281, 144] on div "23 Reassign the task to reviewer Instructions Description Edit description Assi…" at bounding box center [538, 235] width 538 height 329
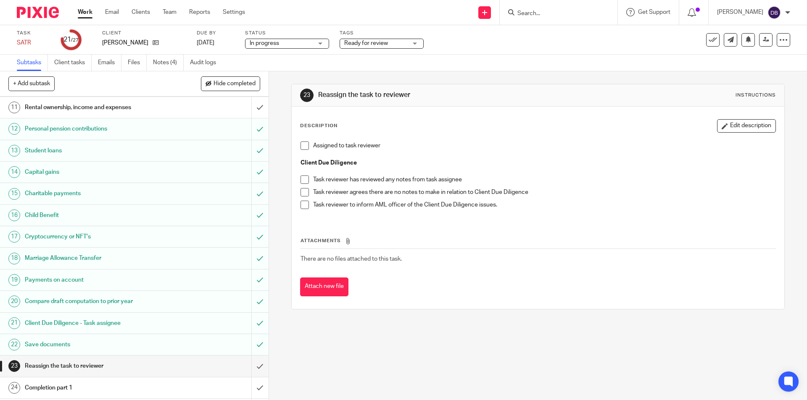
scroll to position [287, 0]
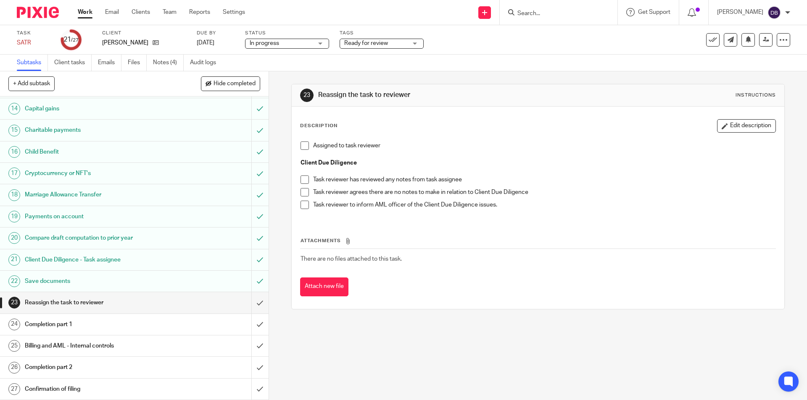
click at [276, 171] on div "23 Reassign the task to reviewer Instructions Description Edit description Assi…" at bounding box center [538, 235] width 538 height 329
click at [279, 142] on div "23 Reassign the task to reviewer Instructions Description Edit description Assi…" at bounding box center [538, 235] width 538 height 329
click at [302, 146] on span at bounding box center [304, 146] width 8 height 8
click icon
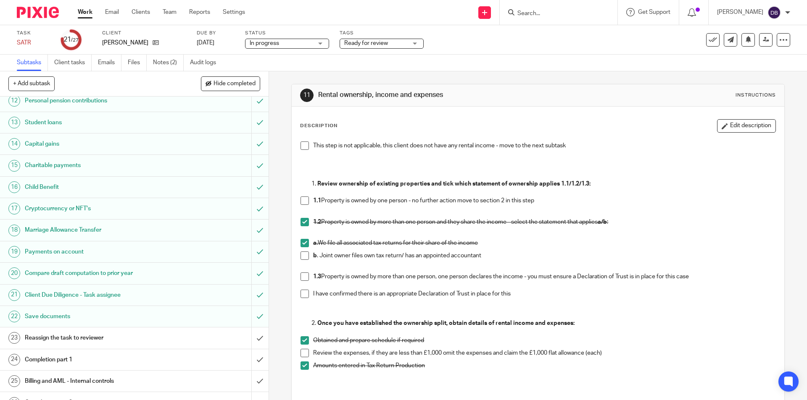
scroll to position [287, 0]
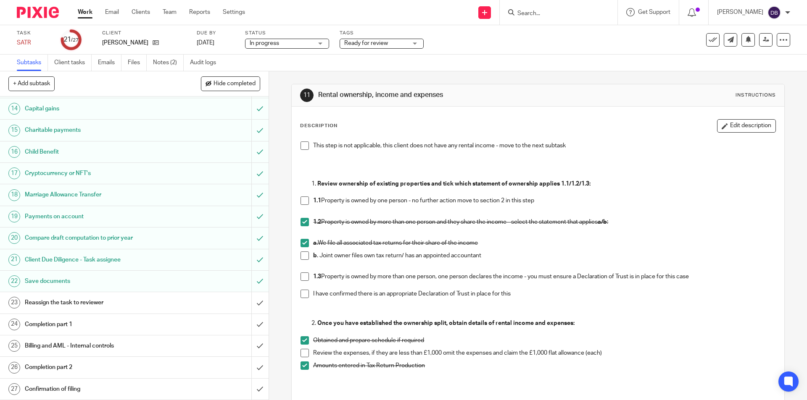
click at [142, 303] on h1 "Reassign the task to reviewer" at bounding box center [97, 303] width 145 height 13
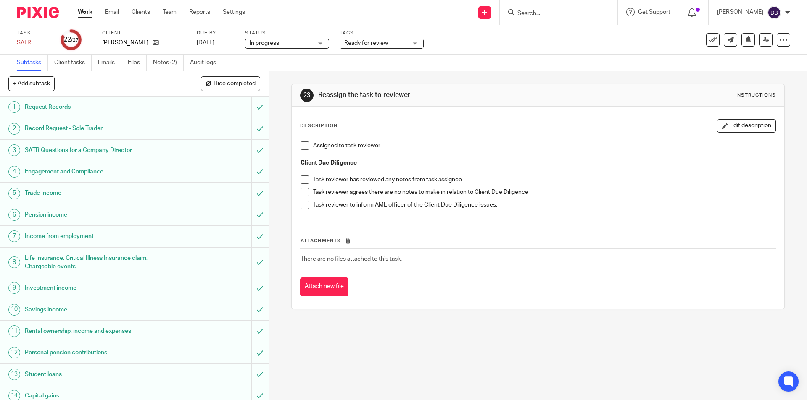
click at [303, 146] on span at bounding box center [304, 146] width 8 height 8
click at [762, 39] on icon at bounding box center [765, 40] width 6 height 6
click at [301, 145] on span at bounding box center [304, 146] width 8 height 8
click at [760, 43] on link at bounding box center [765, 39] width 13 height 13
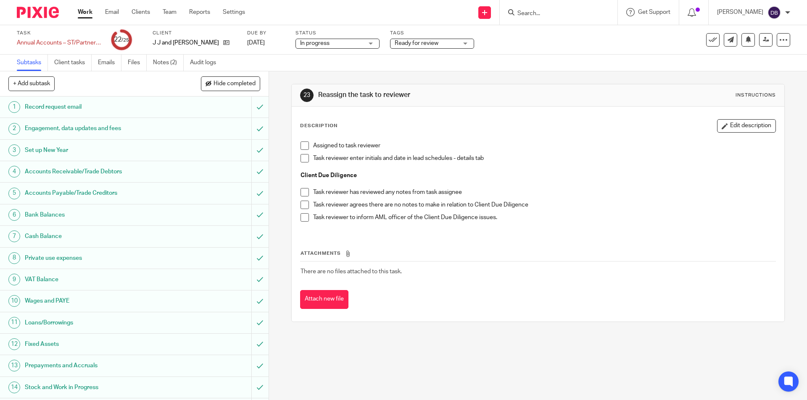
scroll to position [236, 0]
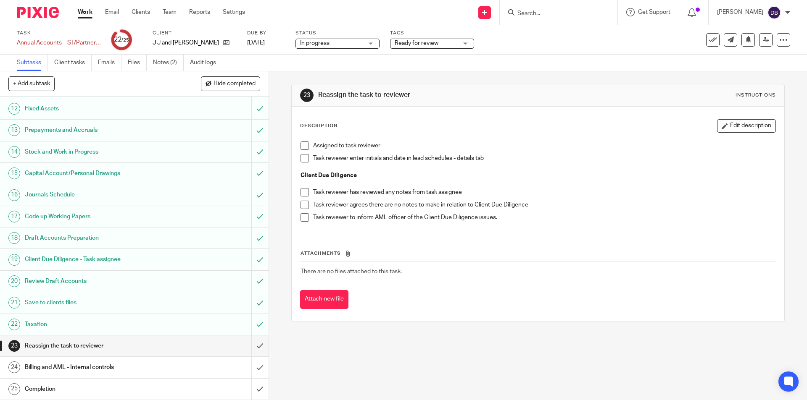
click at [302, 146] on span at bounding box center [304, 146] width 8 height 8
click at [762, 39] on icon at bounding box center [765, 40] width 6 height 6
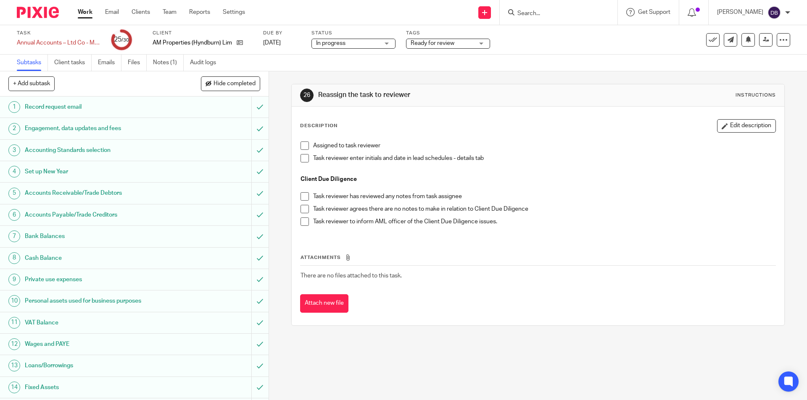
click at [301, 146] on span at bounding box center [304, 146] width 8 height 8
click at [762, 41] on icon at bounding box center [765, 40] width 6 height 6
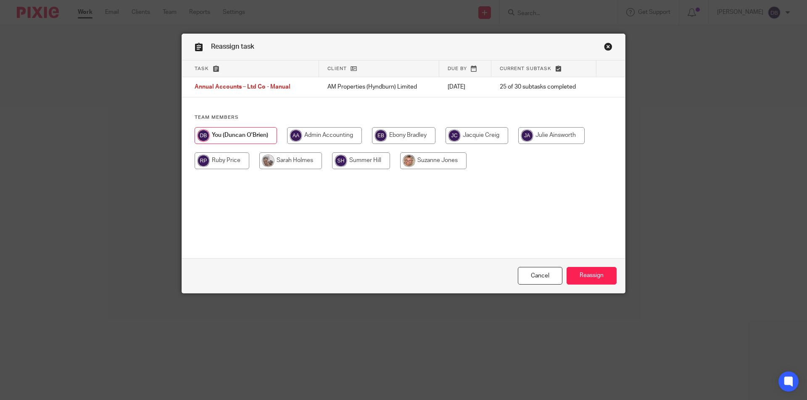
click at [438, 160] on input "radio" at bounding box center [433, 160] width 66 height 17
radio input "true"
click at [588, 272] on input "Reassign" at bounding box center [591, 276] width 50 height 18
click at [428, 161] on input "radio" at bounding box center [433, 160] width 66 height 17
radio input "true"
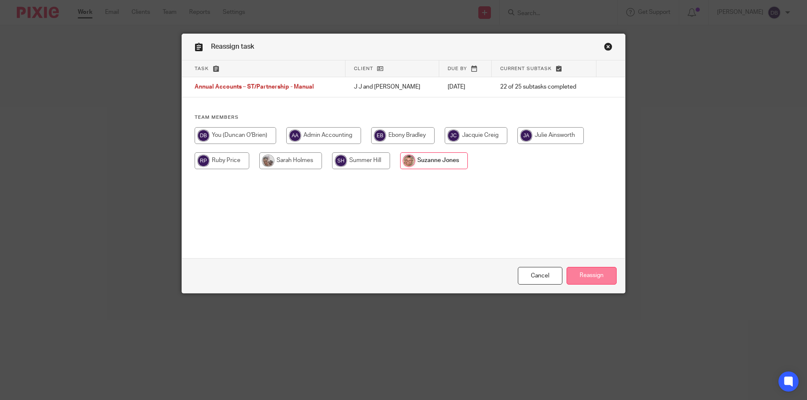
click at [591, 275] on input "Reassign" at bounding box center [591, 276] width 50 height 18
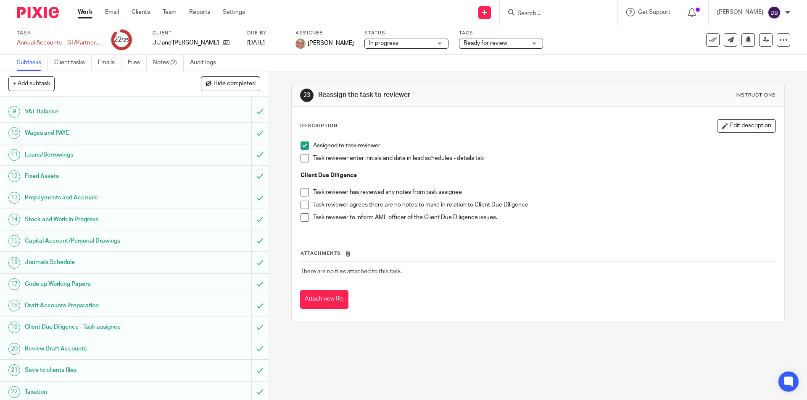
scroll to position [236, 0]
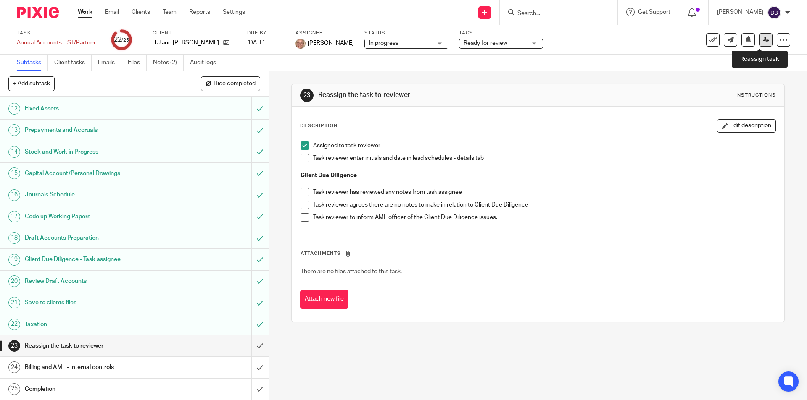
click at [762, 39] on icon at bounding box center [765, 40] width 6 height 6
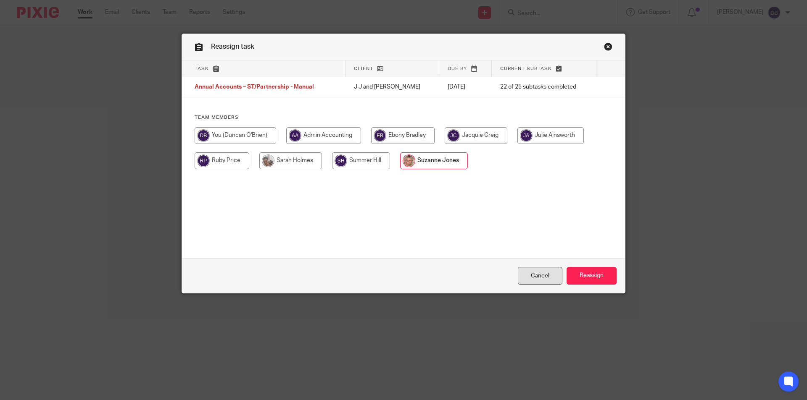
click at [533, 271] on link "Cancel" at bounding box center [540, 276] width 45 height 18
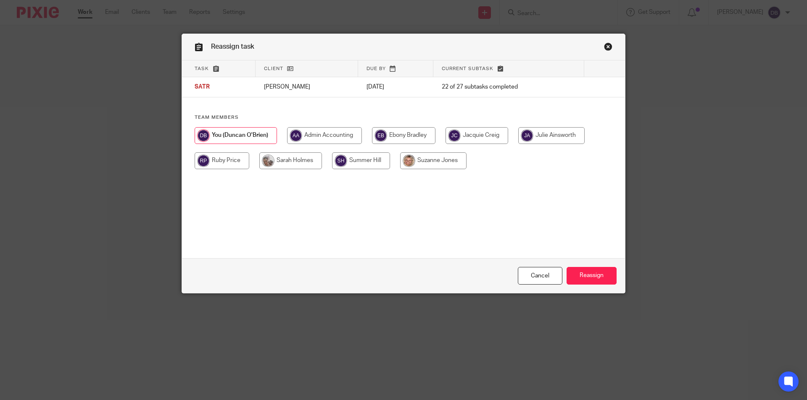
click at [436, 153] on input "radio" at bounding box center [433, 160] width 66 height 17
radio input "true"
click at [590, 272] on input "Reassign" at bounding box center [591, 276] width 50 height 18
click at [432, 162] on input "radio" at bounding box center [433, 160] width 66 height 17
radio input "true"
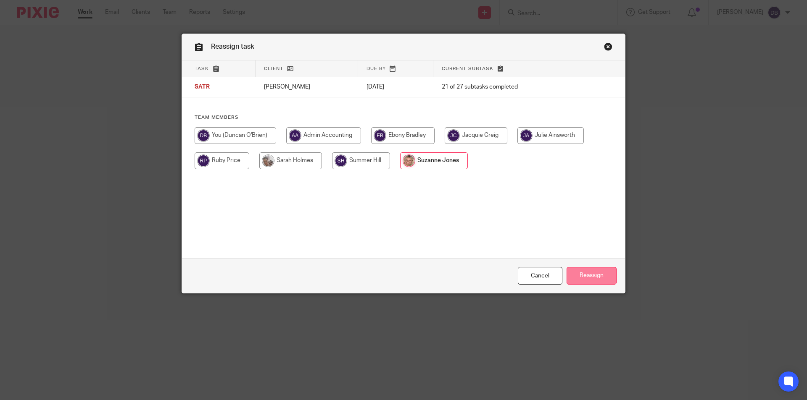
click at [587, 271] on input "Reassign" at bounding box center [591, 276] width 50 height 18
click at [433, 162] on input "radio" at bounding box center [433, 160] width 66 height 17
radio input "true"
click at [584, 271] on input "Reassign" at bounding box center [591, 276] width 50 height 18
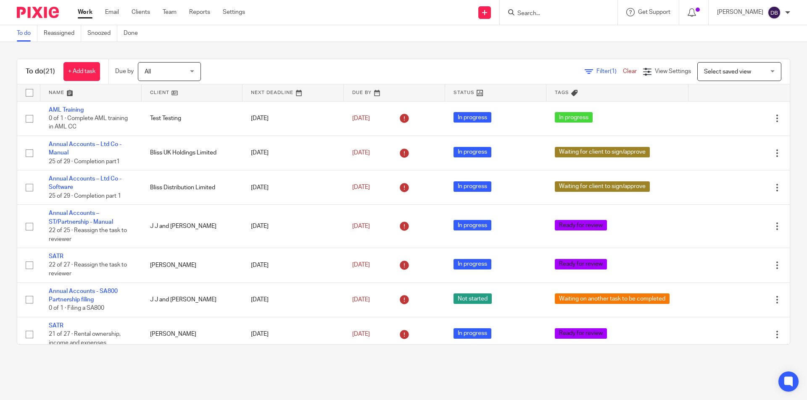
scroll to position [112, 0]
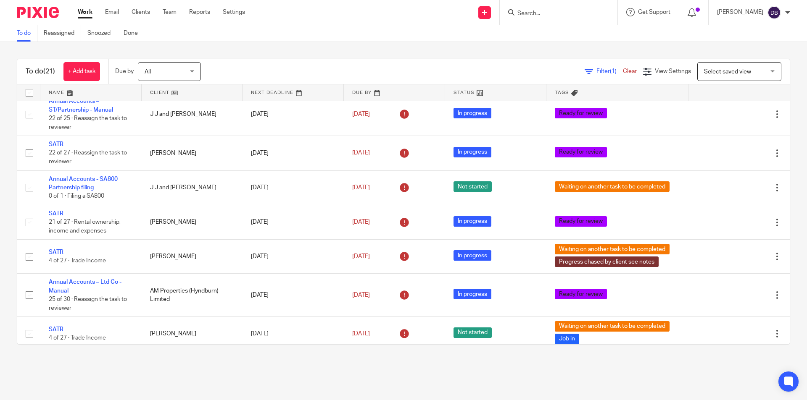
click at [89, 11] on link "Work" at bounding box center [85, 12] width 15 height 8
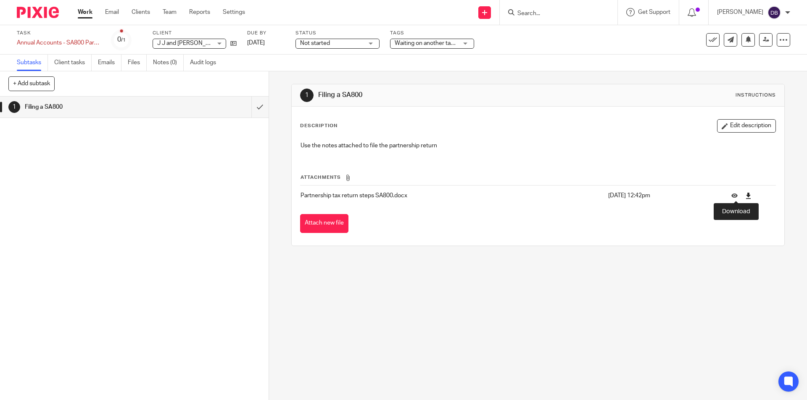
click at [745, 197] on icon at bounding box center [748, 196] width 6 height 6
